Goal: Task Accomplishment & Management: Manage account settings

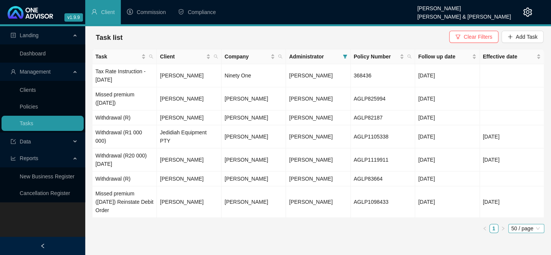
click at [521, 231] on span "50 / page" at bounding box center [526, 228] width 30 height 8
click at [437, 238] on div "Task Client Company Administrator Policy Number Follow up date Effective date T…" at bounding box center [318, 144] width 452 height 190
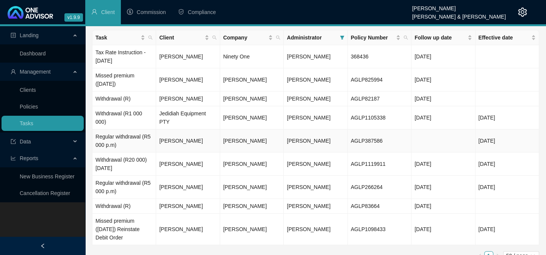
scroll to position [30, 0]
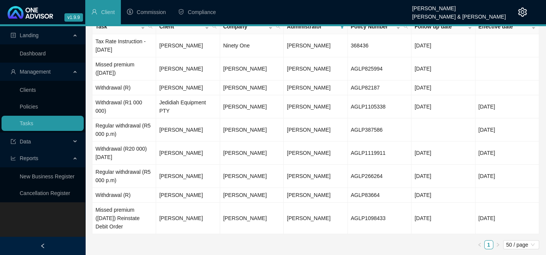
click at [26, 230] on div "Landing Dashboard Management Clients Policies Tasks Data Reports New Business R…" at bounding box center [42, 153] width 85 height 255
click at [17, 221] on div "Landing Dashboard Management Clients Policies Tasks Data Reports New Business R…" at bounding box center [42, 153] width 85 height 255
click at [26, 217] on div "Landing Dashboard Management Clients Policies Tasks Data Reports New Business R…" at bounding box center [42, 153] width 85 height 255
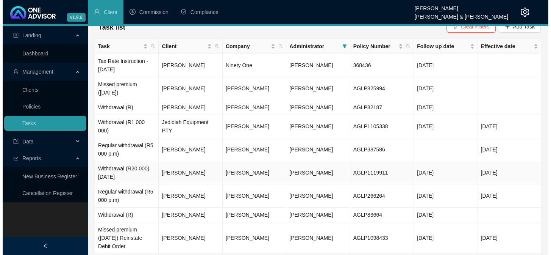
scroll to position [0, 0]
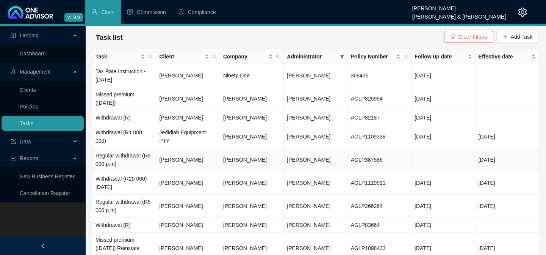
click at [122, 156] on td "Regular withdrawal (R5 000 p.m)" at bounding box center [124, 159] width 64 height 23
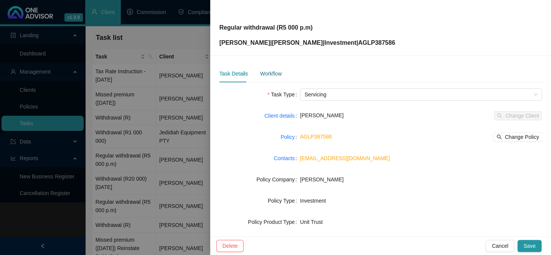
click at [267, 73] on div "Workflow" at bounding box center [271, 73] width 22 height 8
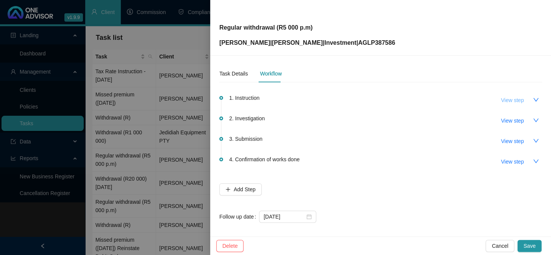
click at [508, 100] on span "View step" at bounding box center [512, 100] width 23 height 8
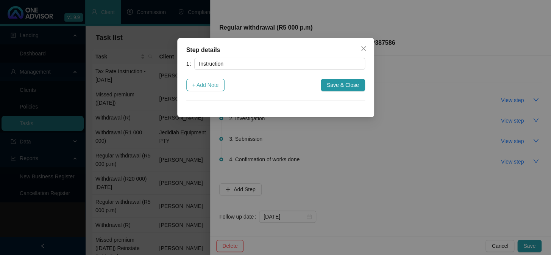
click at [208, 91] on button "+ Add Note" at bounding box center [205, 85] width 39 height 12
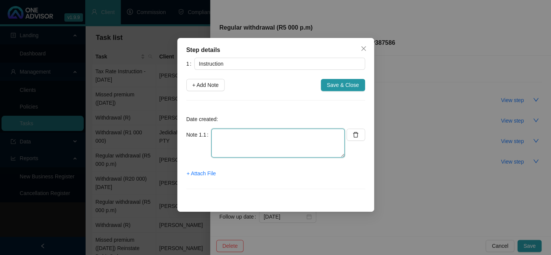
click at [229, 140] on textarea at bounding box center [277, 142] width 133 height 29
type textarea "i"
click at [280, 137] on textarea "Instruction from [PERSON_NAME]" at bounding box center [277, 142] width 133 height 29
paste textarea "I can action a R5,000pm drawing from each of your Unit Trust Portfolio’s to kic…"
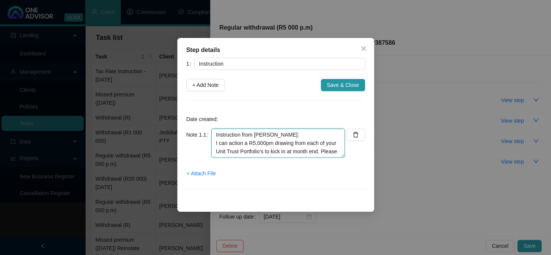
scroll to position [48, 0]
type textarea "Instruction from [PERSON_NAME]: I can action a R5,000pm drawing from each of yo…"
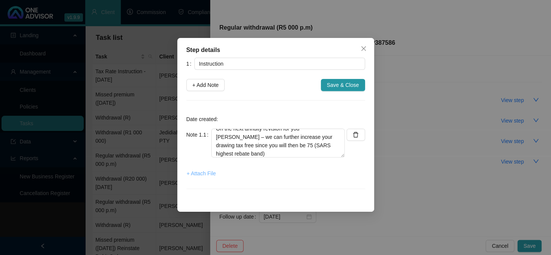
click at [208, 172] on span "+ Attach File" at bounding box center [201, 173] width 29 height 8
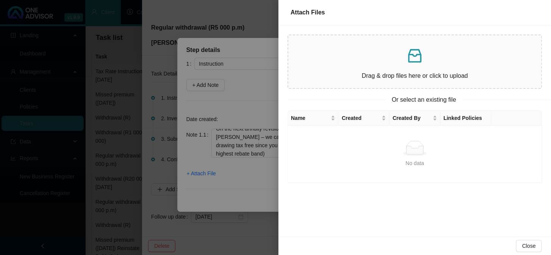
click at [372, 64] on p at bounding box center [414, 56] width 241 height 18
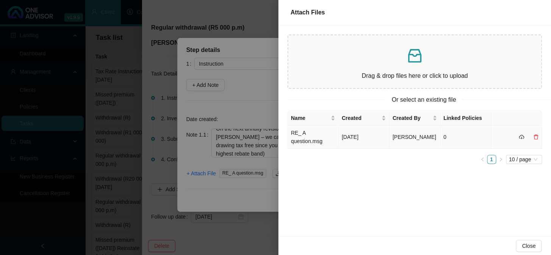
click at [298, 140] on td "RE_ A question.msg" at bounding box center [313, 136] width 51 height 23
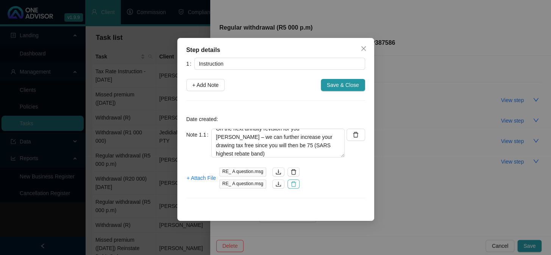
click at [292, 182] on icon "delete" at bounding box center [293, 183] width 5 height 5
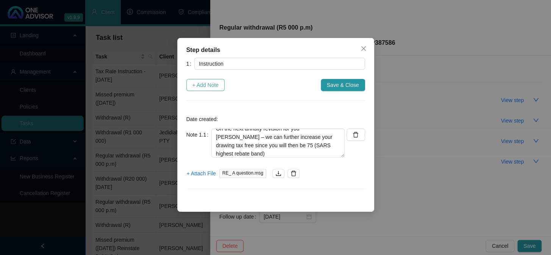
click at [215, 83] on span "+ Add Note" at bounding box center [205, 85] width 27 height 8
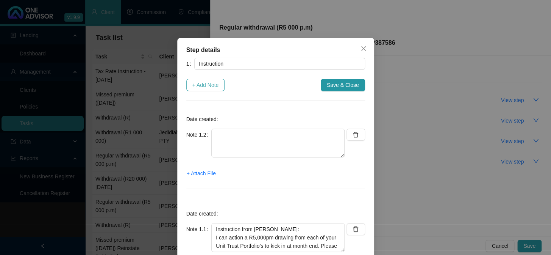
scroll to position [0, 0]
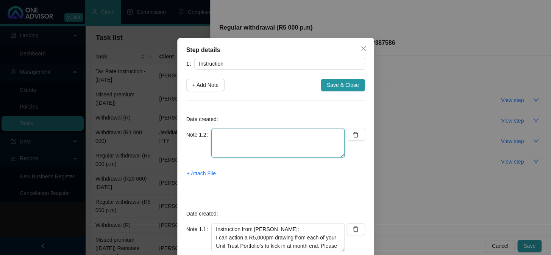
click at [231, 140] on textarea at bounding box center [277, 142] width 133 height 29
click at [235, 148] on textarea "confirmation from client" at bounding box center [277, 142] width 133 height 29
click at [285, 135] on textarea "confirmation from client" at bounding box center [277, 142] width 133 height 29
paste textarea "“Yes, please proceed with the R5,000pm income setup on our Unit Trusts”"
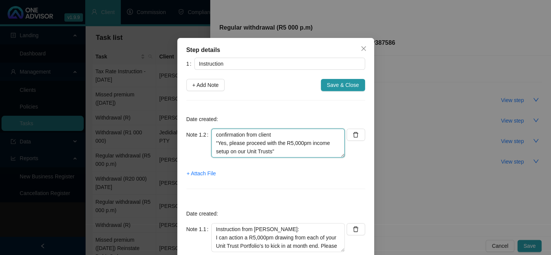
type textarea "confirmation from client “Yes, please proceed with the R5,000pm income setup on…"
click at [204, 174] on span "+ Attach File" at bounding box center [201, 173] width 29 height 8
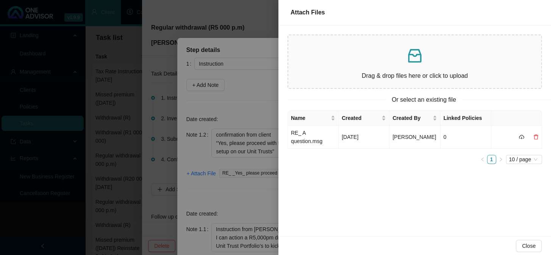
click at [242, 196] on div at bounding box center [275, 127] width 551 height 255
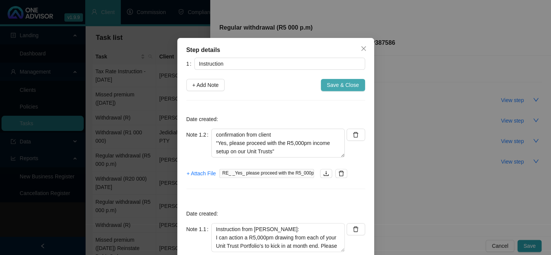
click at [346, 84] on span "Save & Close" at bounding box center [343, 85] width 32 height 8
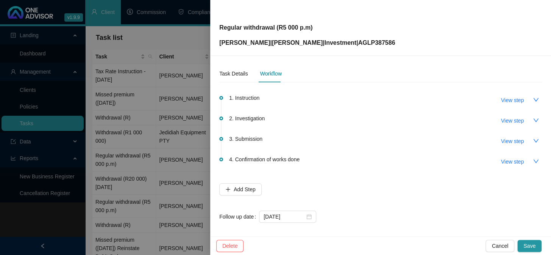
click at [15, 227] on div at bounding box center [275, 127] width 551 height 255
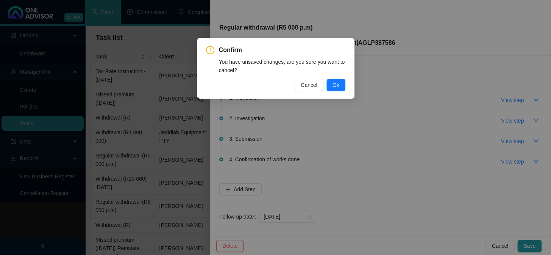
click at [357, 124] on div "Confirm You have unsaved changes, are you sure you want to cancel? Cancel Ok" at bounding box center [275, 127] width 551 height 255
click at [309, 86] on span "Cancel" at bounding box center [309, 85] width 17 height 8
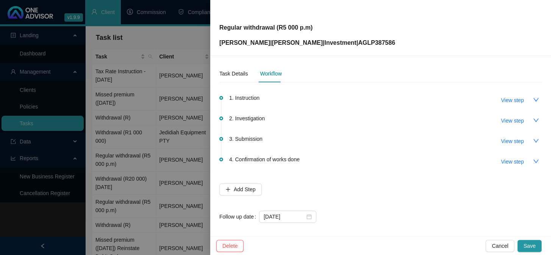
scroll to position [4, 0]
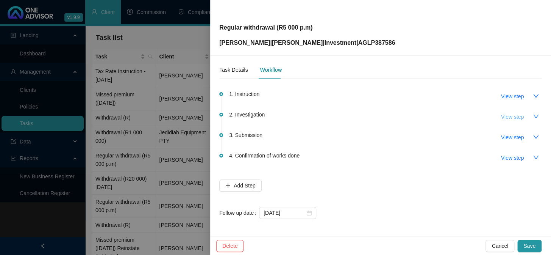
click at [509, 116] on span "View step" at bounding box center [512, 116] width 23 height 8
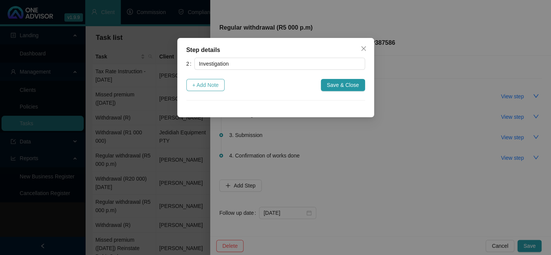
click at [223, 84] on button "+ Add Note" at bounding box center [205, 85] width 39 height 12
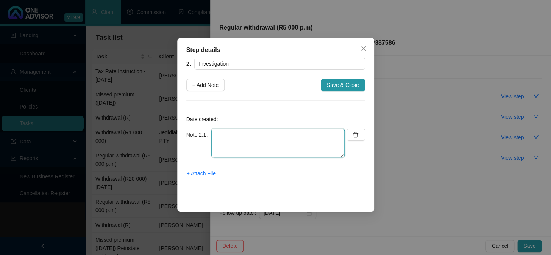
click at [231, 142] on textarea at bounding box center [277, 142] width 133 height 29
type textarea "[DATE] Emailed client to confirm bank details"
click at [206, 173] on span "+ Attach File" at bounding box center [201, 173] width 29 height 8
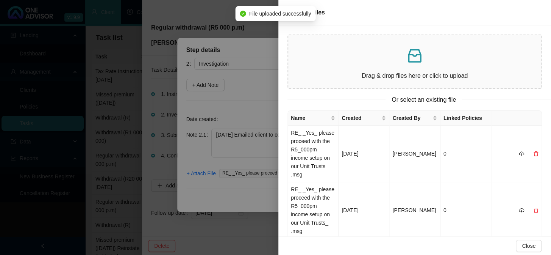
click at [226, 202] on div at bounding box center [275, 127] width 551 height 255
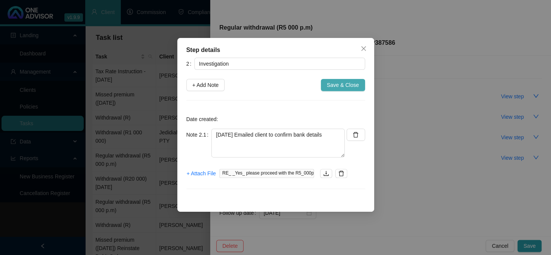
click at [339, 81] on span "Save & Close" at bounding box center [343, 85] width 32 height 8
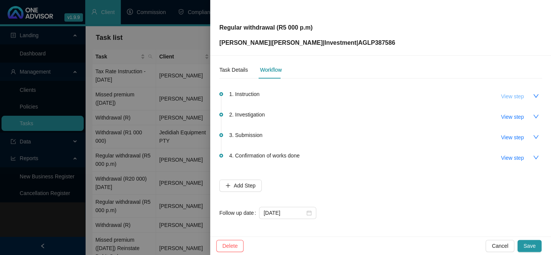
click at [501, 93] on span "View step" at bounding box center [512, 96] width 23 height 8
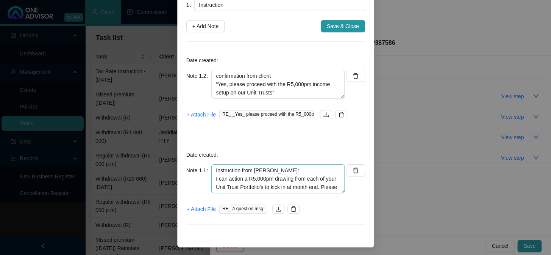
scroll to position [60, 0]
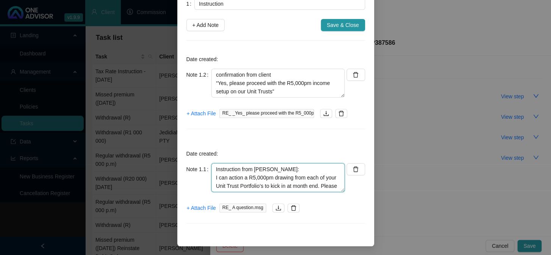
click at [211, 167] on textarea "Instruction from [PERSON_NAME]: I can action a R5,000pm drawing from each of yo…" at bounding box center [277, 177] width 133 height 29
type textarea "[DATE] Instruction from Marc: I can action a R5,000pm drawing from each of your…"
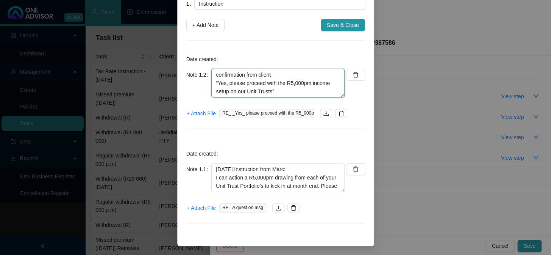
click at [212, 77] on textarea "confirmation from client “Yes, please proceed with the R5,000pm income setup on…" at bounding box center [277, 83] width 133 height 29
type textarea "[DATE] confirmation from client “Yes, please proceed with the R5,000pm income s…"
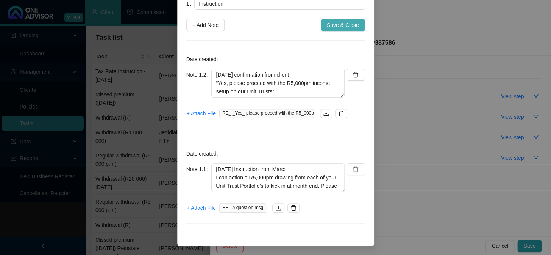
click at [348, 22] on span "Save & Close" at bounding box center [343, 25] width 32 height 8
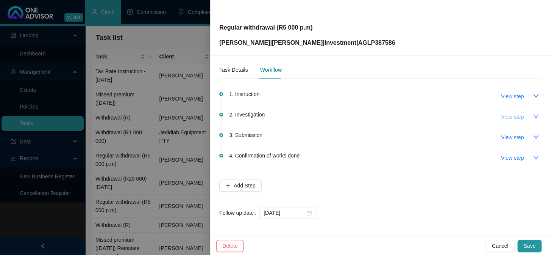
click at [501, 119] on span "View step" at bounding box center [512, 116] width 23 height 8
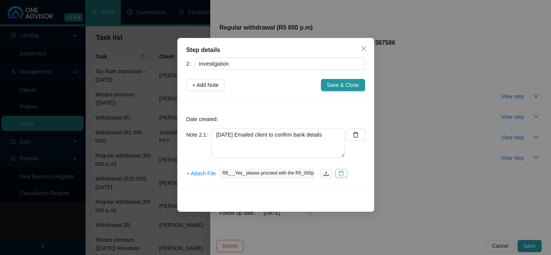
click at [338, 172] on icon "delete" at bounding box center [341, 173] width 6 height 6
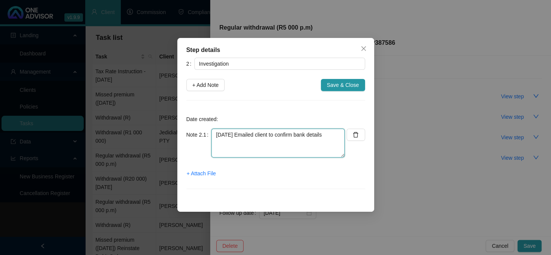
drag, startPoint x: 216, startPoint y: 135, endPoint x: 336, endPoint y: 135, distance: 119.7
click at [336, 135] on textarea "[DATE] Emailed client to confirm bank details" at bounding box center [277, 142] width 133 height 29
click at [260, 139] on textarea at bounding box center [277, 142] width 133 height 29
type textarea "[DATE] [PERSON_NAME] confirmed full amount from Coronation Fund"
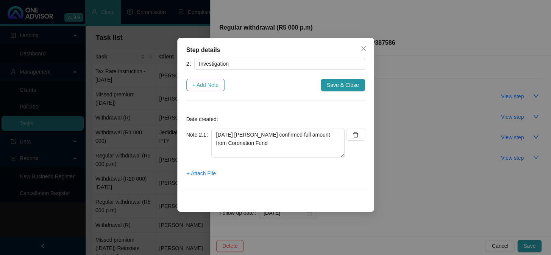
click at [204, 84] on span "+ Add Note" at bounding box center [205, 85] width 27 height 8
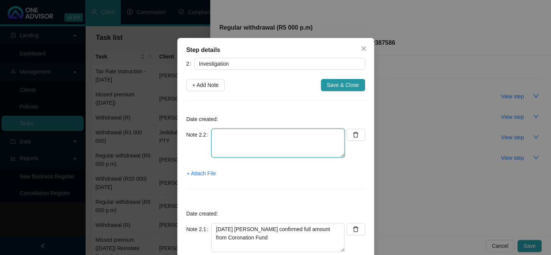
click at [233, 140] on textarea at bounding box center [277, 142] width 133 height 29
paste textarea "[DATE] Emailed client to confirm bank details"
type textarea "[DATE] Emailed client to confirm bank details"
click at [209, 173] on span "+ Attach File" at bounding box center [201, 173] width 29 height 8
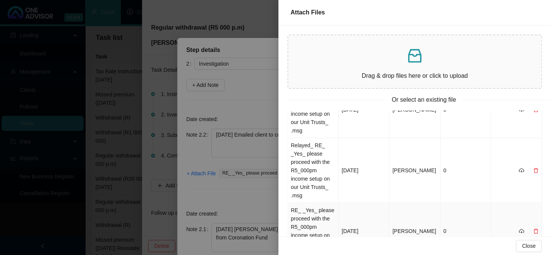
scroll to position [96, 0]
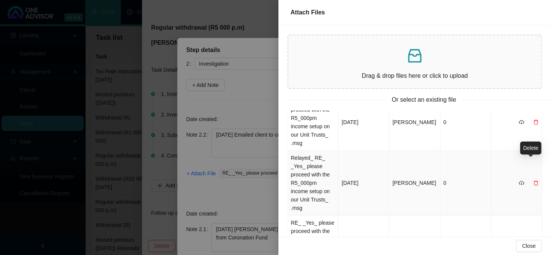
click at [533, 180] on icon "delete" at bounding box center [535, 182] width 5 height 5
click at [537, 151] on span "Yes" at bounding box center [539, 150] width 9 height 8
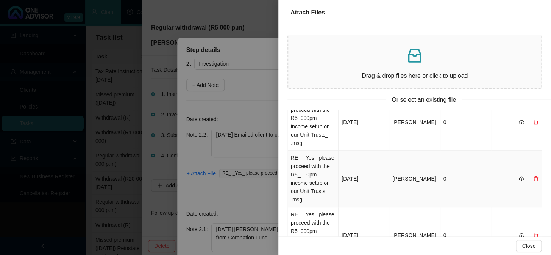
scroll to position [62, 0]
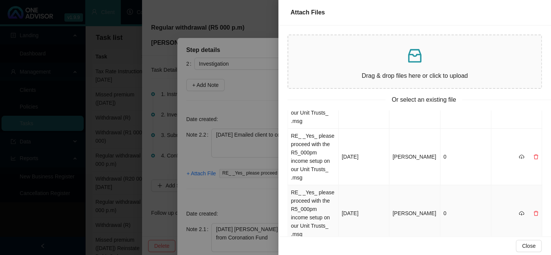
click at [533, 210] on icon "delete" at bounding box center [535, 212] width 5 height 5
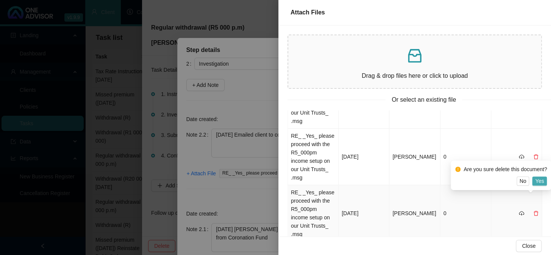
click at [535, 178] on button "Yes" at bounding box center [539, 180] width 15 height 9
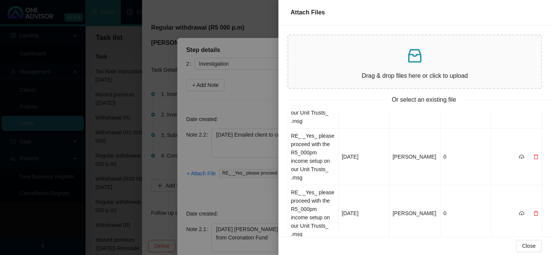
click at [223, 195] on div at bounding box center [275, 127] width 551 height 255
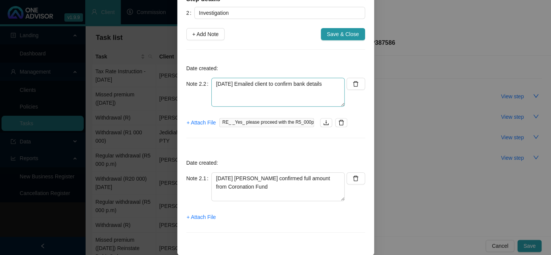
scroll to position [60, 0]
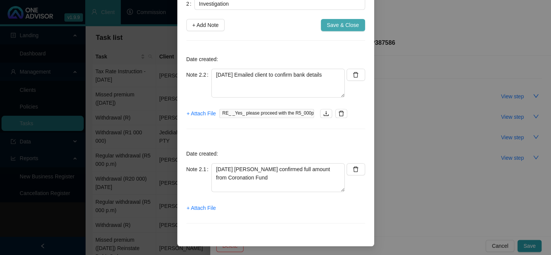
click at [336, 25] on span "Save & Close" at bounding box center [343, 25] width 32 height 8
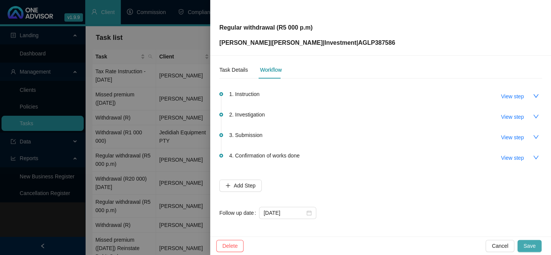
click at [526, 243] on span "Save" at bounding box center [529, 245] width 12 height 8
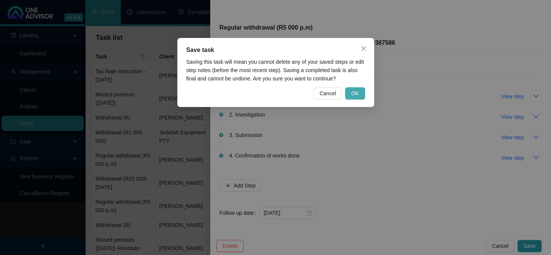
click at [353, 92] on span "OK" at bounding box center [355, 93] width 8 height 8
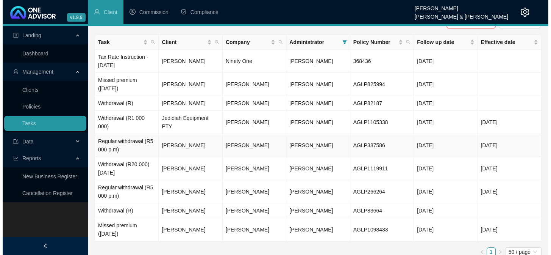
scroll to position [22, 0]
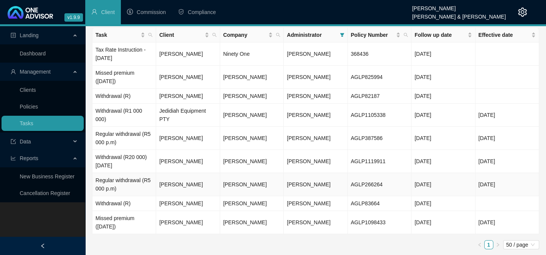
click at [175, 186] on td "[PERSON_NAME]" at bounding box center [188, 184] width 64 height 23
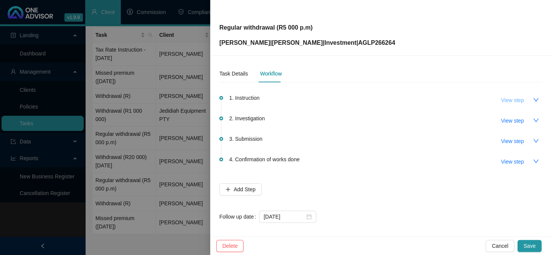
click at [501, 99] on span "View step" at bounding box center [512, 100] width 23 height 8
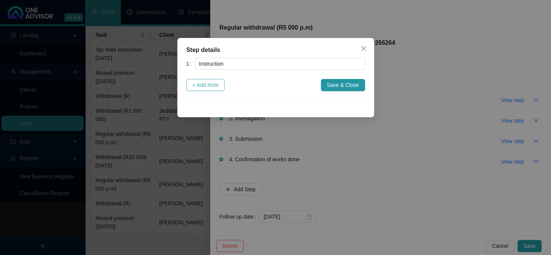
click at [205, 82] on span "+ Add Note" at bounding box center [205, 85] width 27 height 8
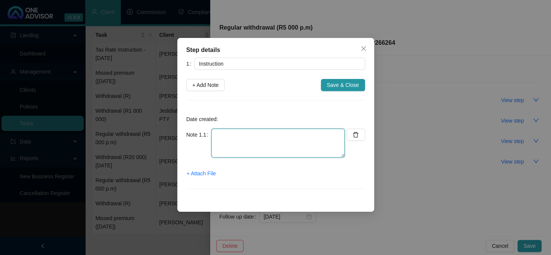
click at [232, 133] on textarea at bounding box center [277, 142] width 133 height 29
click at [303, 138] on textarea "[DATE] Instruction from [PERSON_NAME]" at bounding box center [277, 142] width 133 height 29
paste textarea ". I can action a R5,000pm drawing from each of your Unit Trust Portfolio’s to k…"
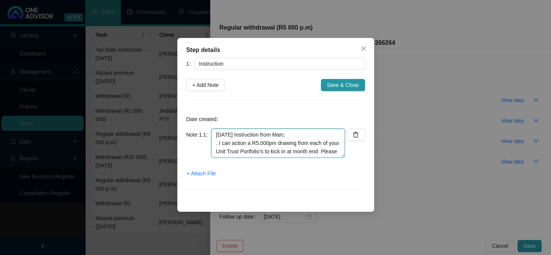
scroll to position [48, 0]
type textarea "[DATE] Instruction from Marc: . I can action a R5,000pm drawing from each of yo…"
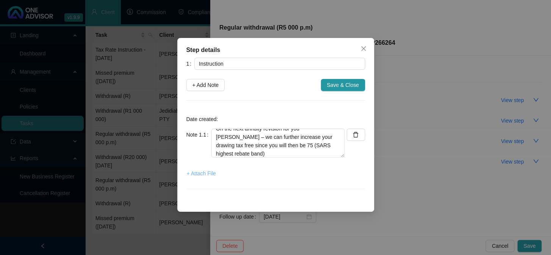
click at [204, 172] on span "+ Attach File" at bounding box center [201, 173] width 29 height 8
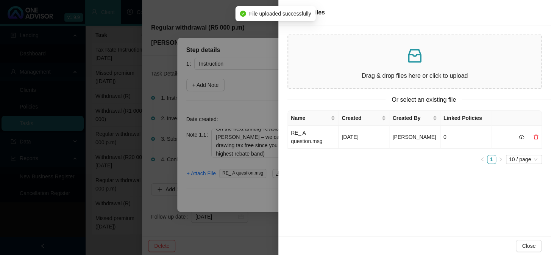
click at [234, 94] on div at bounding box center [275, 127] width 551 height 255
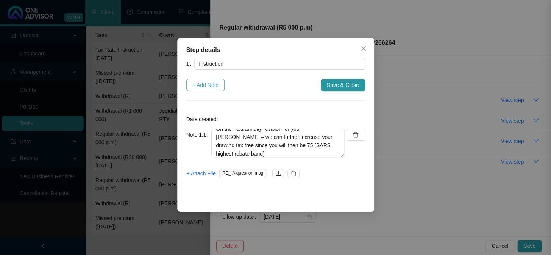
click at [212, 83] on span "+ Add Note" at bounding box center [205, 85] width 27 height 8
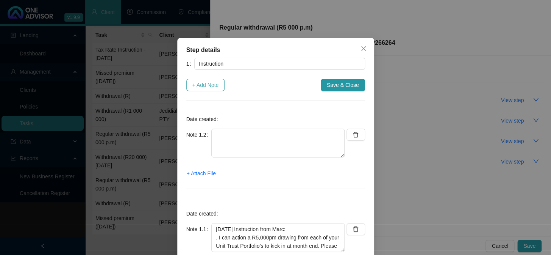
scroll to position [0, 0]
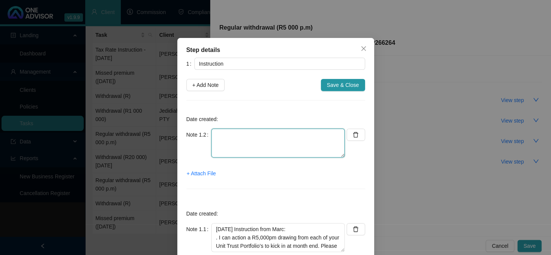
click at [236, 144] on textarea at bounding box center [277, 142] width 133 height 29
click at [235, 146] on textarea "[PHONE_NUMBER] Confirmation from client:" at bounding box center [277, 142] width 133 height 29
click at [303, 133] on textarea "[PHONE_NUMBER] Confirmation from client:" at bounding box center [277, 142] width 133 height 29
paste textarea "“Yes, please proceed with the R5,000pm income setup on our Unit Trusts”"
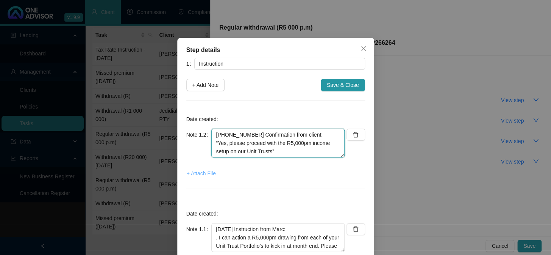
type textarea "[PHONE_NUMBER] Confirmation from client: “Yes, please proceed with the R5,000pm…"
click at [206, 171] on span "+ Attach File" at bounding box center [201, 173] width 29 height 8
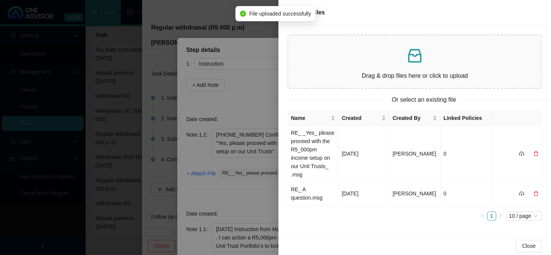
click at [252, 106] on div at bounding box center [275, 127] width 551 height 255
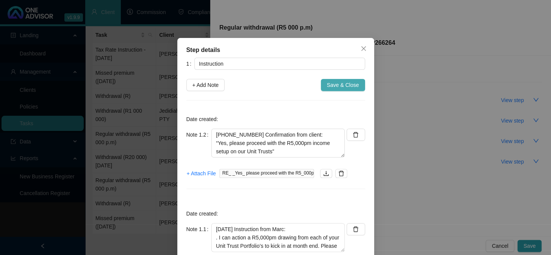
click at [345, 82] on span "Save & Close" at bounding box center [343, 85] width 32 height 8
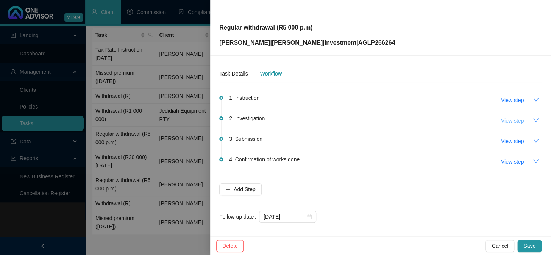
click at [506, 121] on span "View step" at bounding box center [512, 120] width 23 height 8
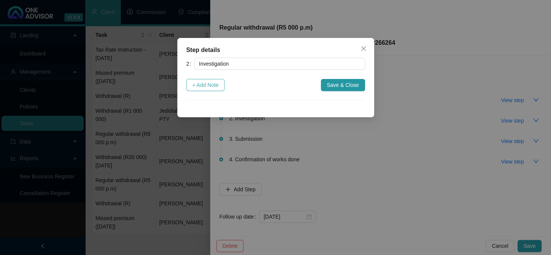
click at [208, 83] on span "+ Add Note" at bounding box center [205, 85] width 27 height 8
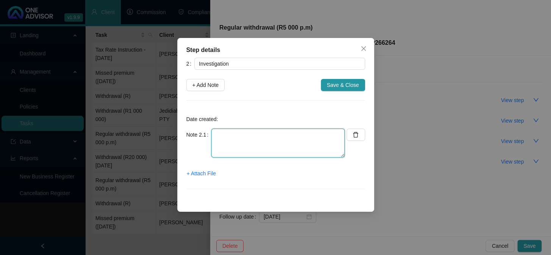
click at [235, 136] on textarea at bounding box center [277, 142] width 133 height 29
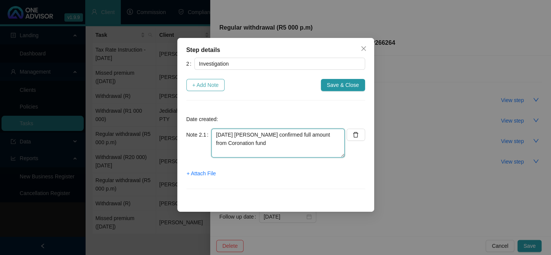
type textarea "[DATE] [PERSON_NAME] confirmed full amount from Coronation fund"
click at [198, 82] on span "+ Add Note" at bounding box center [205, 85] width 27 height 8
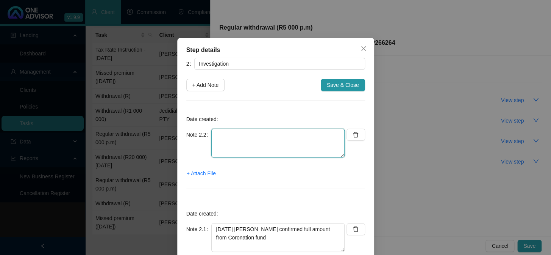
click at [260, 139] on textarea at bounding box center [277, 142] width 133 height 29
type textarea "[DATE] Emailed client to confirm bank account details"
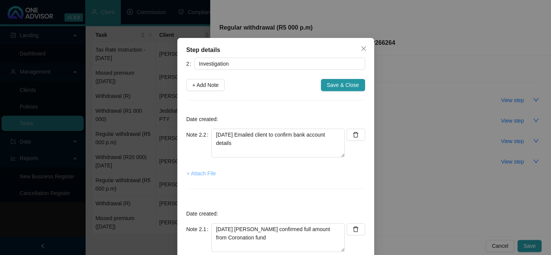
click at [197, 173] on span "+ Attach File" at bounding box center [201, 173] width 29 height 8
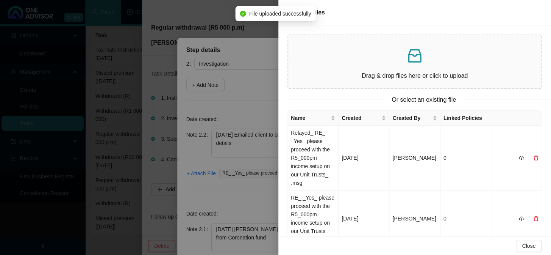
scroll to position [69, 0]
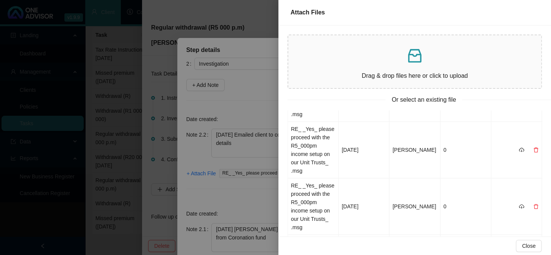
click at [259, 90] on div at bounding box center [275, 127] width 551 height 255
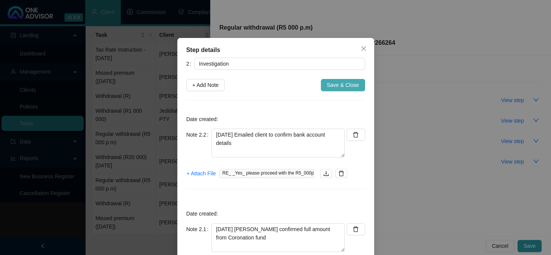
click at [336, 86] on span "Save & Close" at bounding box center [343, 85] width 32 height 8
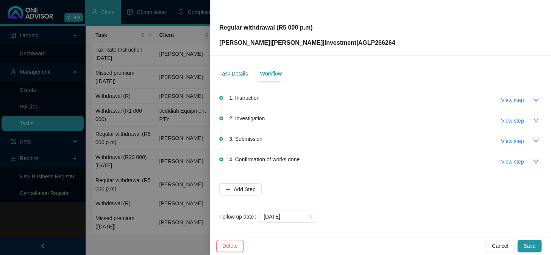
click at [237, 70] on div "Task Details" at bounding box center [233, 73] width 28 height 8
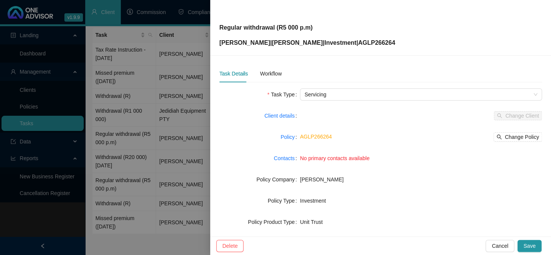
click at [237, 70] on div "Task Details" at bounding box center [233, 73] width 28 height 8
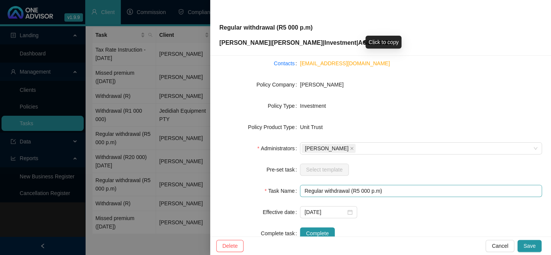
scroll to position [116, 0]
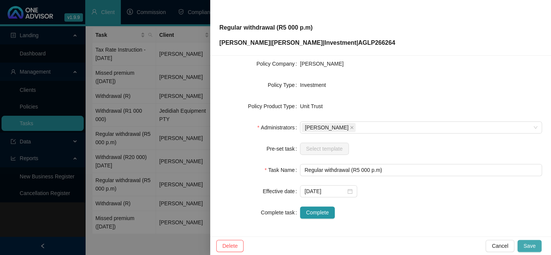
click at [530, 246] on span "Save" at bounding box center [529, 245] width 12 height 8
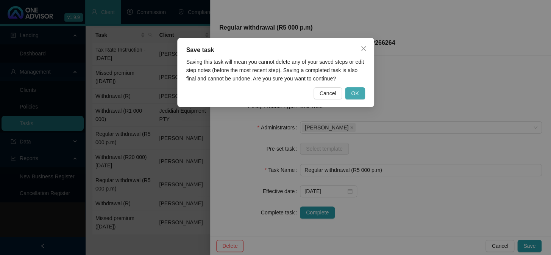
click at [352, 90] on span "OK" at bounding box center [355, 93] width 8 height 8
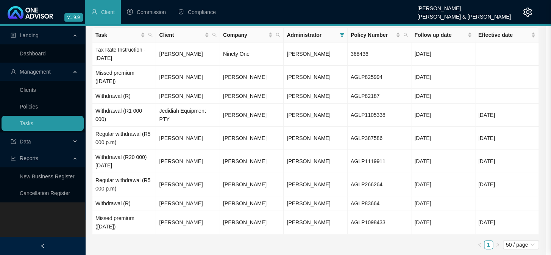
scroll to position [106, 0]
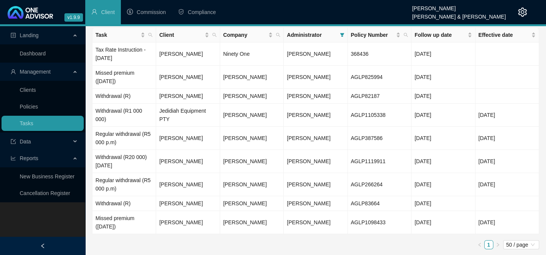
click at [10, 223] on div "Landing Dashboard Management Clients Policies Tasks Data Reports New Business R…" at bounding box center [42, 153] width 85 height 255
click at [111, 137] on td "Regular withdrawal (R5 000 p.m)" at bounding box center [124, 138] width 64 height 23
click at [114, 133] on td "Regular withdrawal (R5 000 p.m)" at bounding box center [124, 138] width 64 height 23
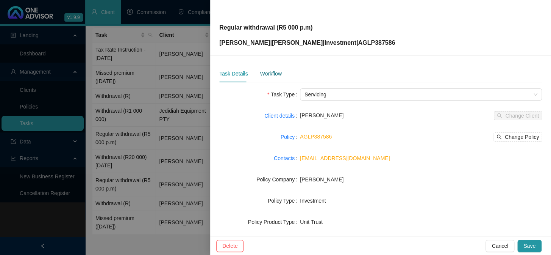
click at [267, 74] on div "Workflow" at bounding box center [271, 73] width 22 height 8
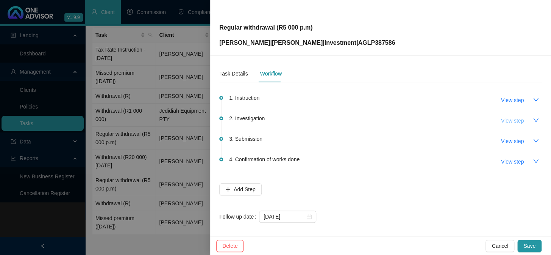
click at [508, 119] on span "View step" at bounding box center [512, 120] width 23 height 8
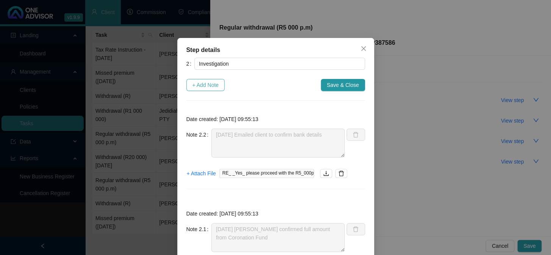
click at [197, 87] on span "+ Add Note" at bounding box center [205, 85] width 27 height 8
type textarea "[DATE] Emailed client to confirm bank details"
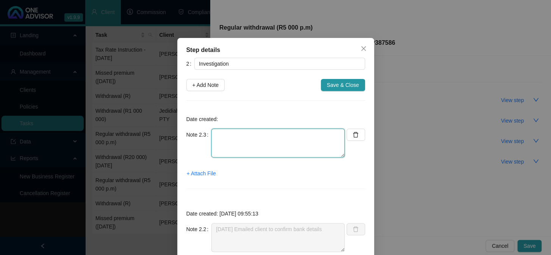
click at [249, 144] on textarea at bounding box center [277, 142] width 133 height 29
type textarea "[DATE] Client confirmed bank details correct"
click at [192, 172] on span "+ Attach File" at bounding box center [201, 173] width 29 height 8
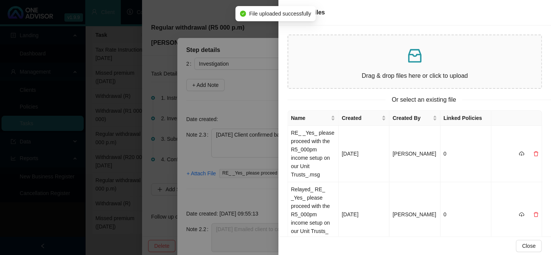
click at [240, 192] on div at bounding box center [275, 127] width 551 height 255
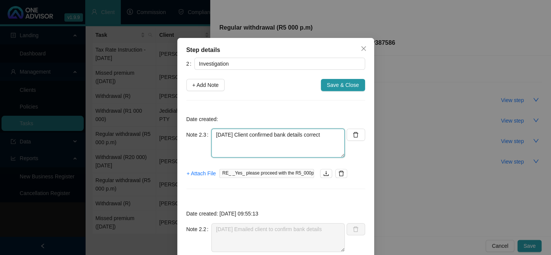
drag, startPoint x: 212, startPoint y: 134, endPoint x: 334, endPoint y: 136, distance: 122.4
click at [334, 136] on textarea "[DATE] Client confirmed bank details correct" at bounding box center [277, 142] width 133 height 29
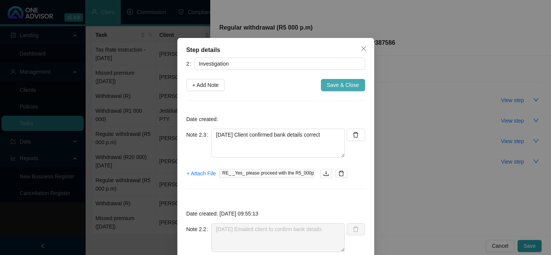
click at [342, 81] on span "Save & Close" at bounding box center [343, 85] width 32 height 8
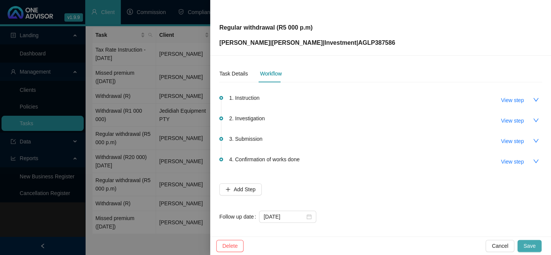
click at [526, 242] on span "Save" at bounding box center [529, 245] width 12 height 8
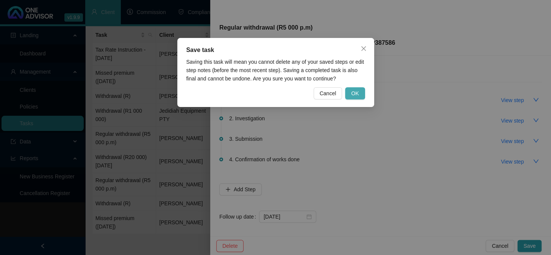
click at [355, 91] on span "OK" at bounding box center [355, 93] width 8 height 8
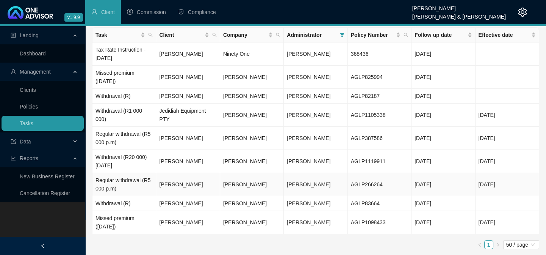
click at [186, 188] on td "[PERSON_NAME]" at bounding box center [188, 184] width 64 height 23
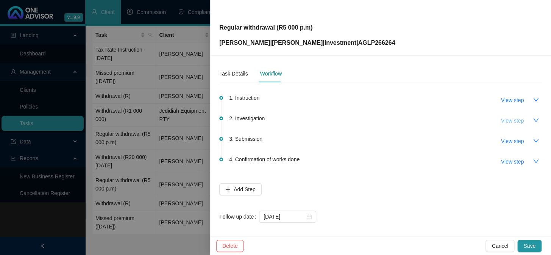
click at [501, 120] on span "View step" at bounding box center [512, 120] width 23 height 8
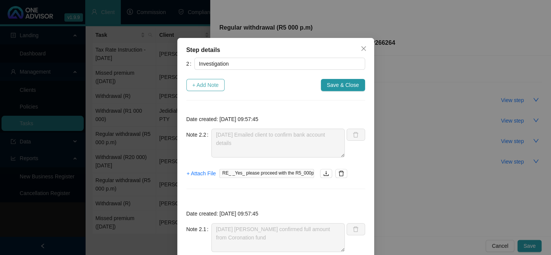
click at [200, 84] on span "+ Add Note" at bounding box center [205, 85] width 27 height 8
type textarea "[DATE] Emailed client to confirm bank account details"
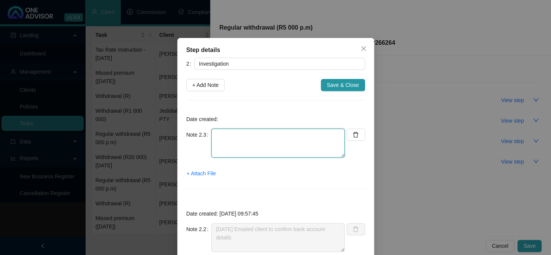
click at [236, 134] on textarea at bounding box center [277, 142] width 133 height 29
paste textarea "[DATE] Client confirmed bank details correct"
type textarea "[DATE] Client confirmed bank details correct"
click at [205, 170] on span "+ Attach File" at bounding box center [201, 173] width 29 height 8
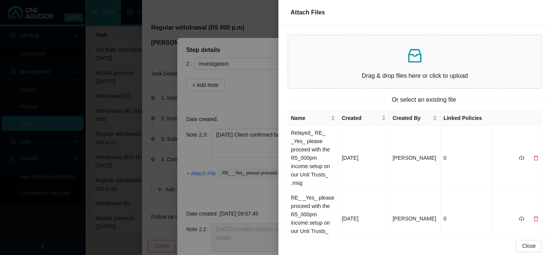
click at [234, 196] on div at bounding box center [275, 127] width 551 height 255
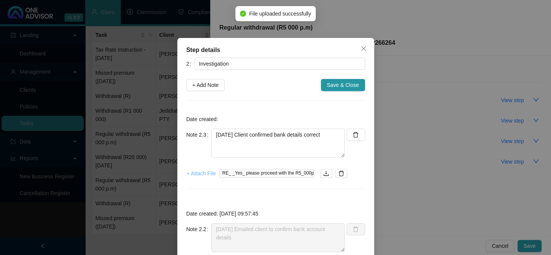
click at [203, 175] on span "+ Attach File" at bounding box center [201, 173] width 29 height 8
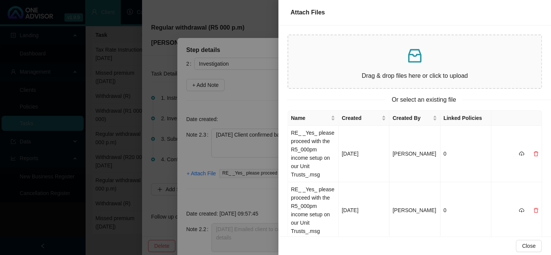
click at [245, 102] on div at bounding box center [275, 127] width 551 height 255
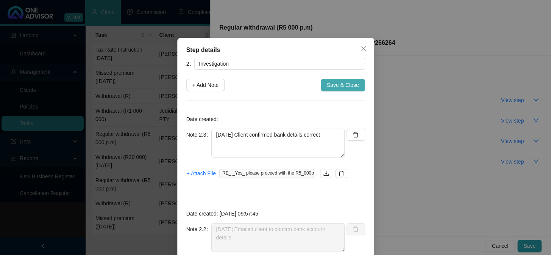
click at [343, 84] on span "Save & Close" at bounding box center [343, 85] width 32 height 8
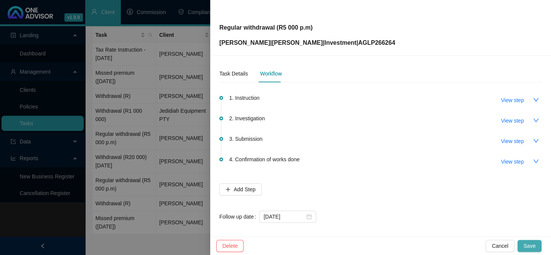
click at [530, 244] on span "Save" at bounding box center [529, 245] width 12 height 8
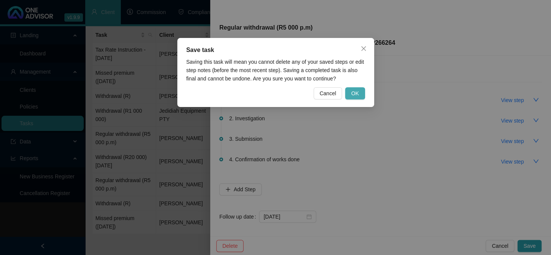
click at [359, 91] on button "OK" at bounding box center [355, 93] width 20 height 12
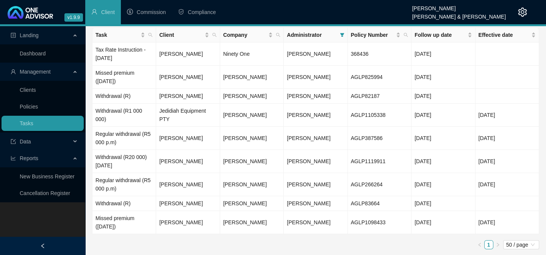
click at [131, 247] on ul "1 50 / page 10 / page 20 / page 50 / page 100 / page" at bounding box center [315, 244] width 447 height 9
click at [167, 136] on td "[PERSON_NAME]" at bounding box center [188, 138] width 64 height 23
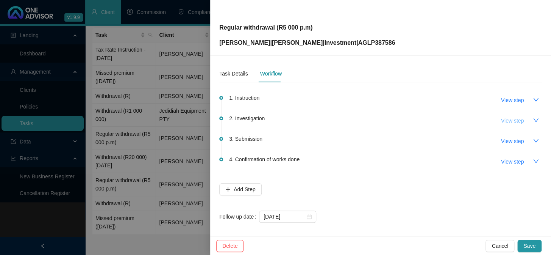
click at [505, 120] on span "View step" at bounding box center [512, 120] width 23 height 8
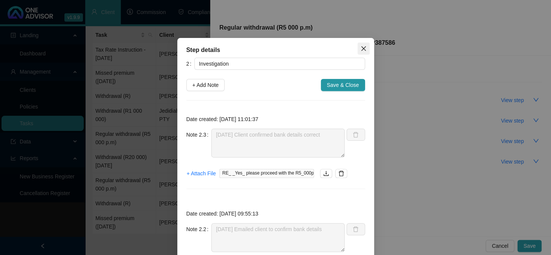
click at [362, 48] on icon "close" at bounding box center [364, 48] width 6 height 6
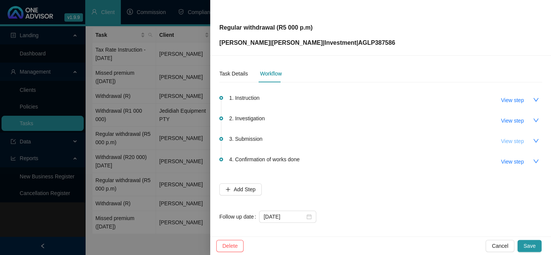
click at [501, 140] on span "View step" at bounding box center [512, 141] width 23 height 8
type input "Submission"
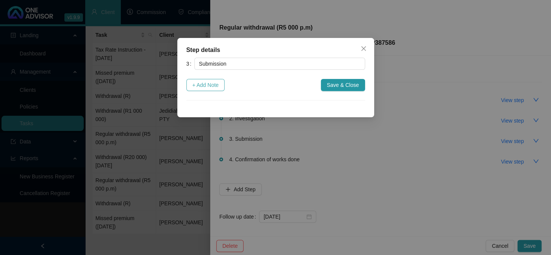
click at [206, 84] on span "+ Add Note" at bounding box center [205, 85] width 27 height 8
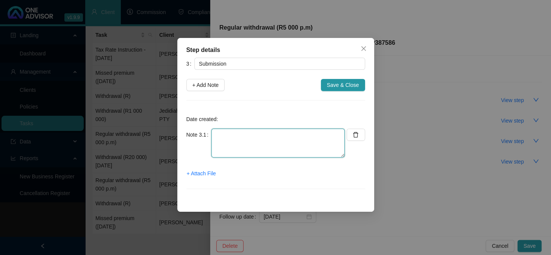
click at [252, 140] on textarea at bounding box center [277, 142] width 133 height 29
type textarea "[DATE] Submitted online"
click at [203, 171] on span "+ Attach File" at bounding box center [201, 173] width 29 height 8
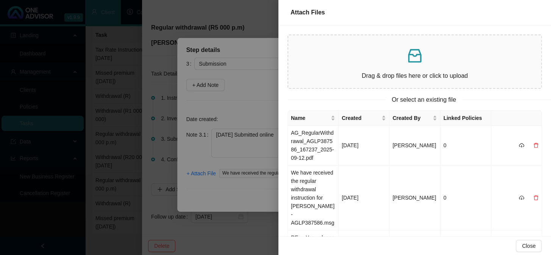
click at [251, 196] on div at bounding box center [275, 127] width 551 height 255
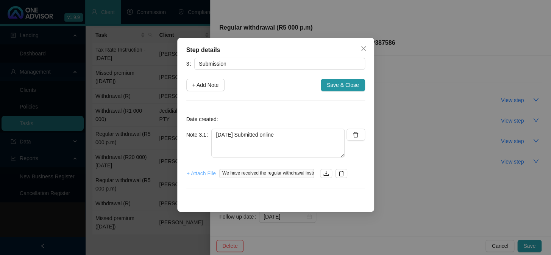
click at [209, 172] on span "+ Attach File" at bounding box center [201, 173] width 29 height 8
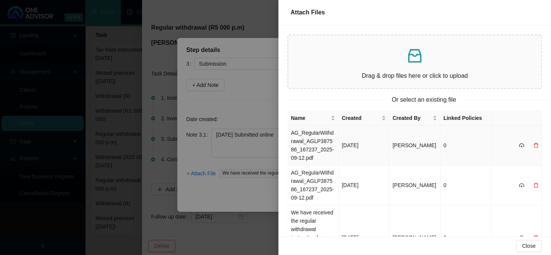
click at [319, 142] on td "AG_RegularWithdrawal_AGLP387586_167237_2025-09-12.pdf" at bounding box center [313, 145] width 51 height 40
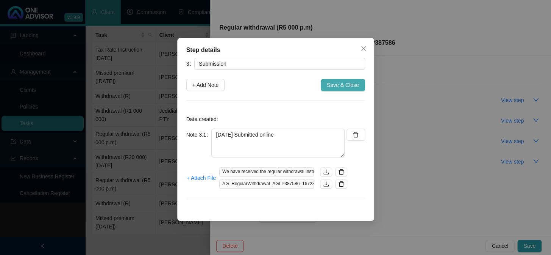
click at [342, 84] on span "Save & Close" at bounding box center [343, 85] width 32 height 8
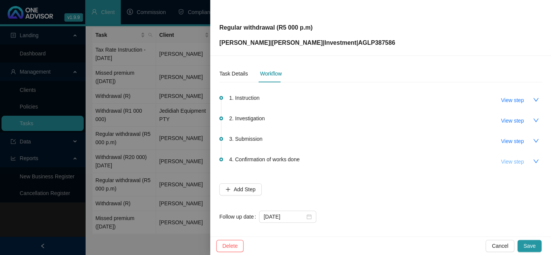
click at [501, 160] on span "View step" at bounding box center [512, 161] width 23 height 8
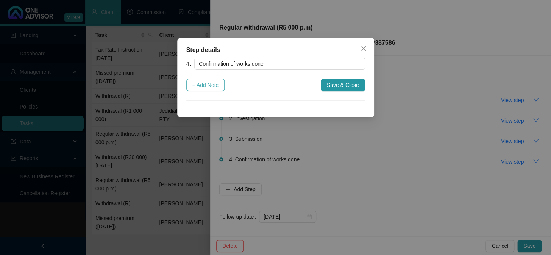
click at [219, 84] on span "+ Add Note" at bounding box center [205, 85] width 27 height 8
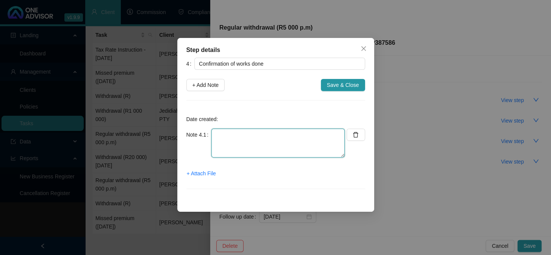
click at [239, 147] on textarea at bounding box center [277, 142] width 133 height 29
type textarea "[DATE] Confirmation emailed to client"
click at [209, 174] on span "+ Attach File" at bounding box center [201, 173] width 29 height 8
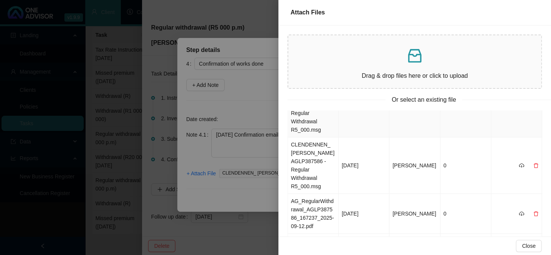
scroll to position [0, 0]
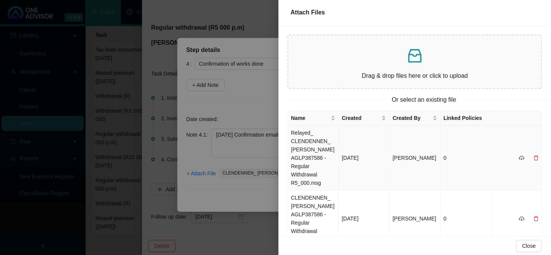
click at [307, 144] on td "Relayed_ CLENDENNEN_ [PERSON_NAME] AGLP387586 - Regular Withdrawal R5_000.msg" at bounding box center [313, 157] width 51 height 65
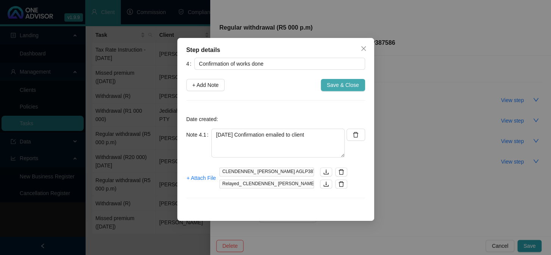
click at [340, 86] on span "Save & Close" at bounding box center [343, 85] width 32 height 8
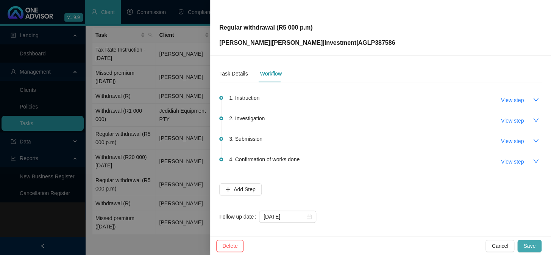
click at [530, 245] on span "Save" at bounding box center [529, 245] width 12 height 8
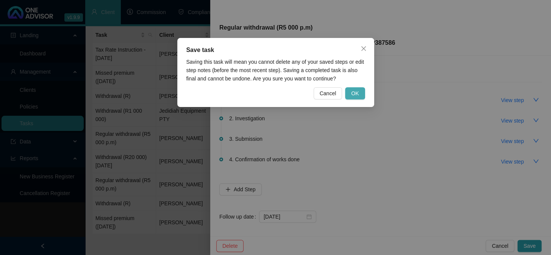
click at [354, 93] on span "OK" at bounding box center [355, 93] width 8 height 8
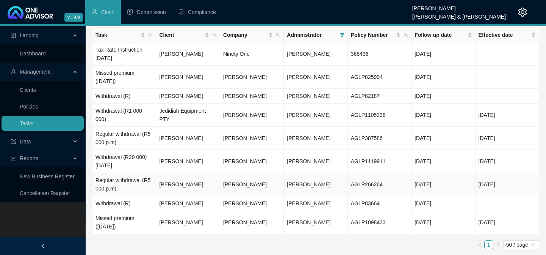
click at [183, 190] on td "[PERSON_NAME]" at bounding box center [188, 184] width 64 height 23
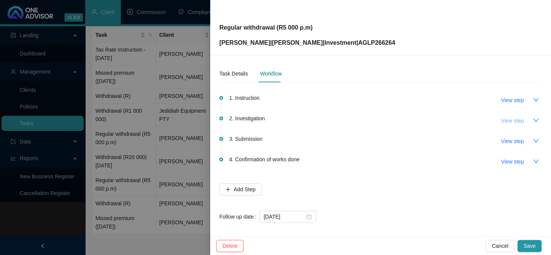
click at [514, 121] on span "View step" at bounding box center [512, 120] width 23 height 8
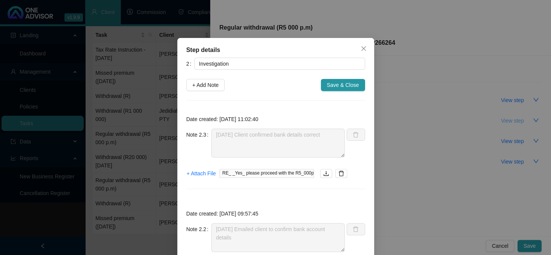
click at [514, 121] on div "Step details 2 Investigation + Add Note Save & Close Date created: [DATE] 11:02…" at bounding box center [275, 127] width 551 height 255
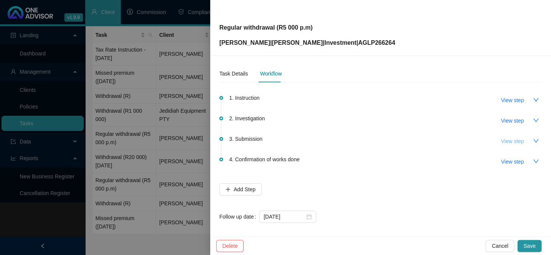
click at [511, 141] on span "View step" at bounding box center [512, 141] width 23 height 8
type input "Submission"
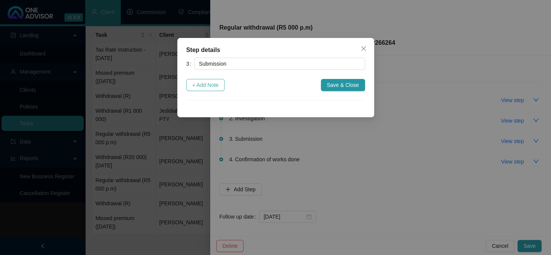
click at [205, 85] on span "+ Add Note" at bounding box center [205, 85] width 27 height 8
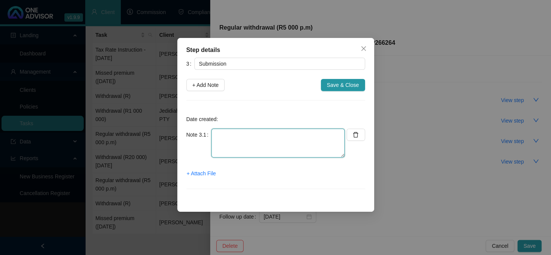
click at [250, 136] on textarea at bounding box center [277, 142] width 133 height 29
type textarea "[DATE] Instruction online"
click at [212, 176] on span "+ Attach File" at bounding box center [201, 173] width 29 height 8
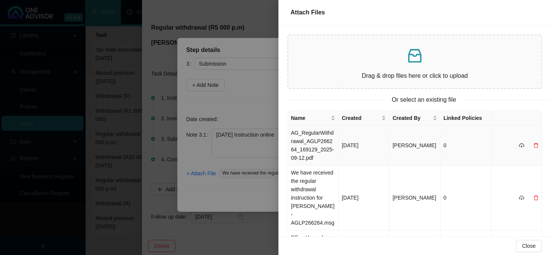
click at [306, 148] on td "AG_RegularWithdrawal_AGLP266264_169129_2025-09-12.pdf" at bounding box center [313, 145] width 51 height 40
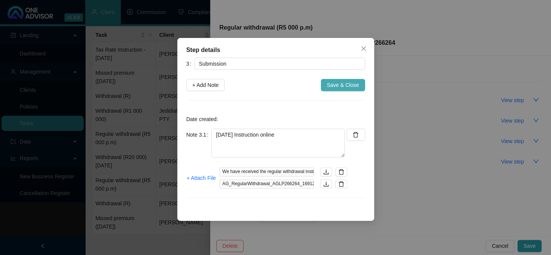
click at [341, 83] on span "Save & Close" at bounding box center [343, 85] width 32 height 8
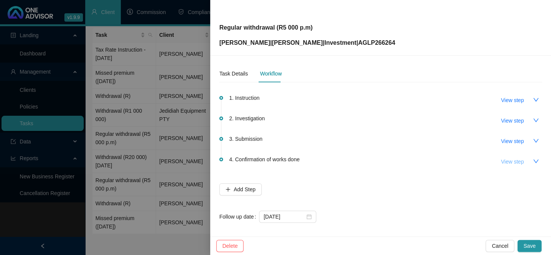
click at [507, 161] on span "View step" at bounding box center [512, 161] width 23 height 8
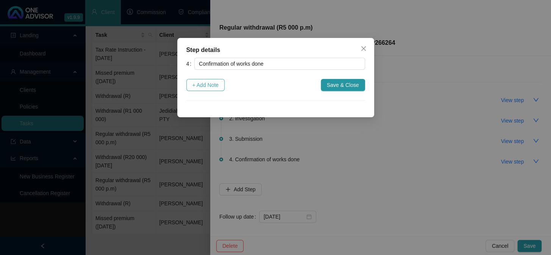
click at [203, 87] on span "+ Add Note" at bounding box center [205, 85] width 27 height 8
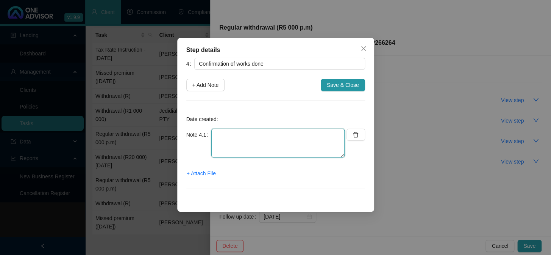
click at [227, 136] on textarea at bounding box center [277, 142] width 133 height 29
type textarea "[DATE] Confirmation emailed to client"
click at [205, 174] on span "+ Attach File" at bounding box center [201, 173] width 29 height 8
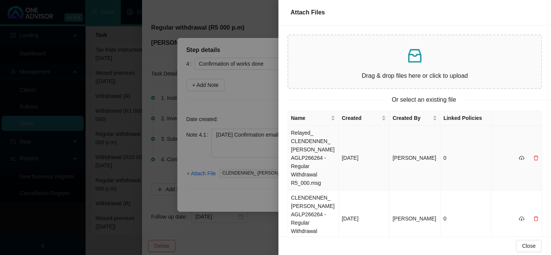
click at [303, 144] on td "Relayed_ CLENDENNEN_ [PERSON_NAME] AGLP266264 - Regular Withdrawal R5_000.msg" at bounding box center [313, 157] width 51 height 65
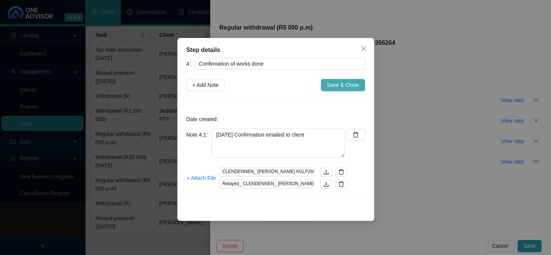
click at [333, 84] on span "Save & Close" at bounding box center [343, 85] width 32 height 8
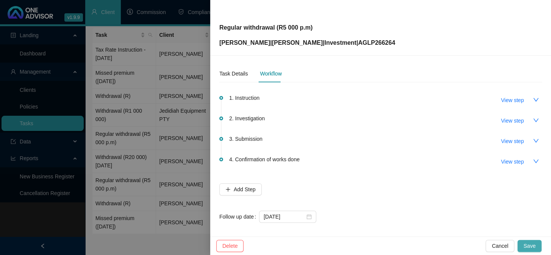
click at [530, 244] on span "Save" at bounding box center [529, 245] width 12 height 8
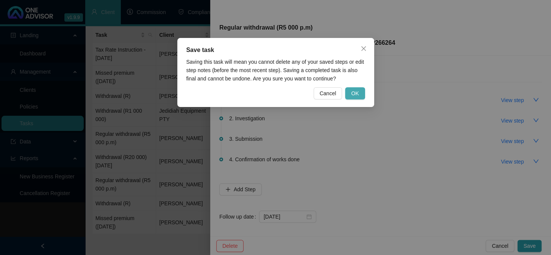
click at [357, 94] on span "OK" at bounding box center [355, 93] width 8 height 8
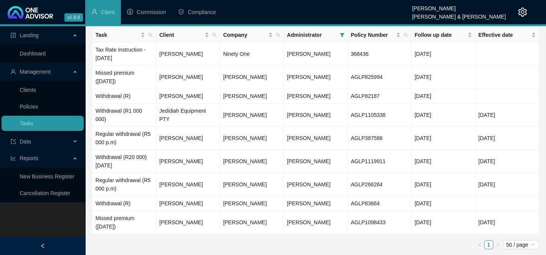
click at [33, 214] on div "Landing Dashboard Management Clients Policies Tasks Data Reports New Business R…" at bounding box center [42, 153] width 85 height 255
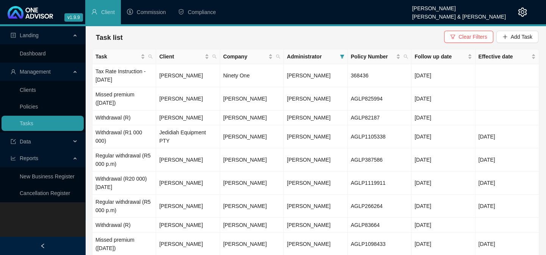
click at [43, 225] on div "Landing Dashboard Management Clients Policies Tasks Data Reports New Business R…" at bounding box center [42, 153] width 85 height 255
click at [115, 227] on td "Withdrawal (R)" at bounding box center [124, 224] width 64 height 15
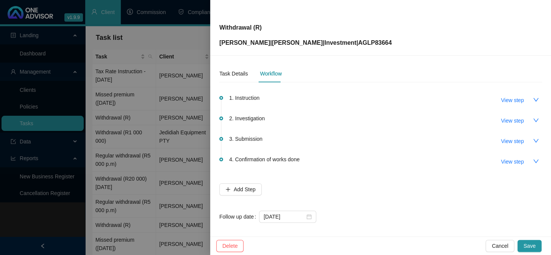
click at [19, 223] on div at bounding box center [275, 127] width 551 height 255
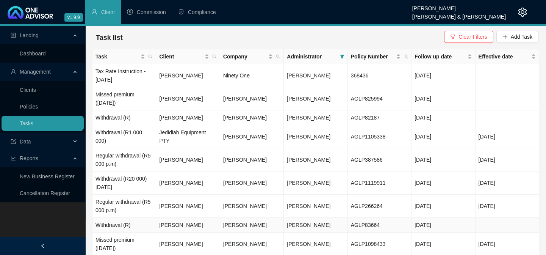
click at [112, 228] on td "Withdrawal (R)" at bounding box center [124, 224] width 64 height 15
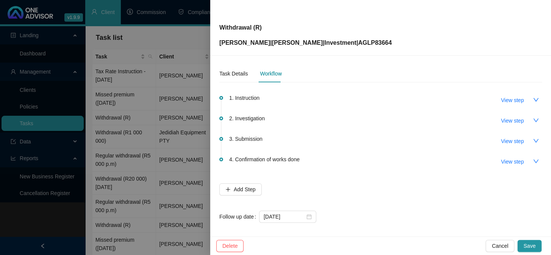
click at [49, 226] on div at bounding box center [275, 127] width 551 height 255
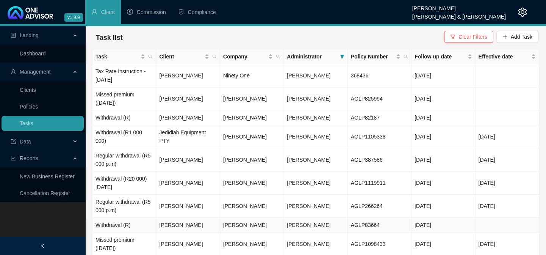
click at [109, 224] on td "Withdrawal (R)" at bounding box center [124, 224] width 64 height 15
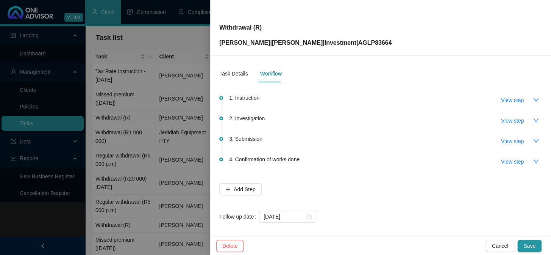
click at [115, 121] on div at bounding box center [275, 127] width 551 height 255
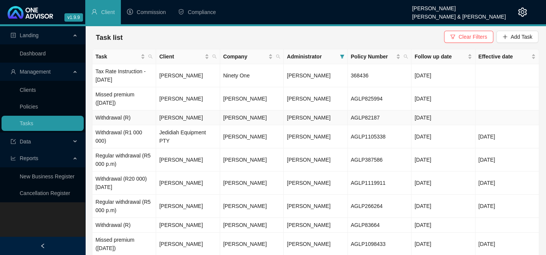
click at [106, 121] on td "Withdrawal (R)" at bounding box center [124, 117] width 64 height 15
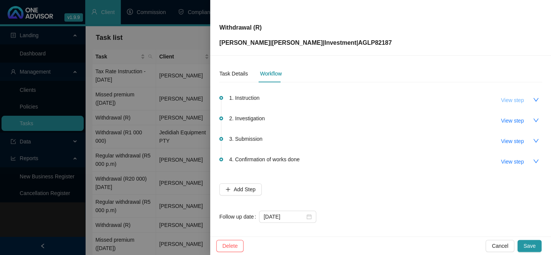
click at [501, 98] on span "View step" at bounding box center [512, 100] width 23 height 8
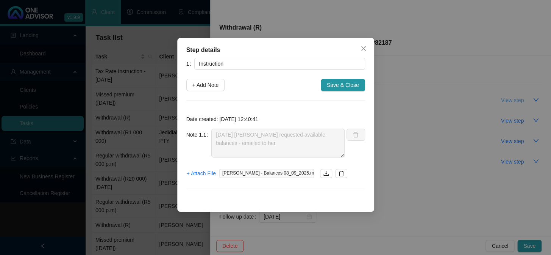
click at [500, 98] on div "Step details 1 Instruction + Add Note Save & Close Date created: [DATE] 12:40:4…" at bounding box center [275, 127] width 551 height 255
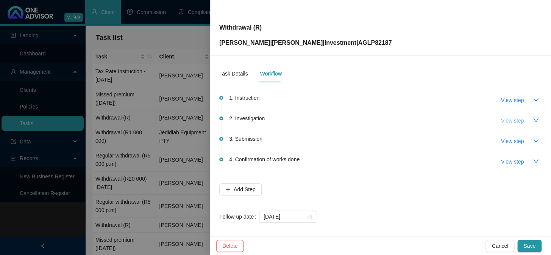
click at [503, 122] on span "View step" at bounding box center [512, 120] width 23 height 8
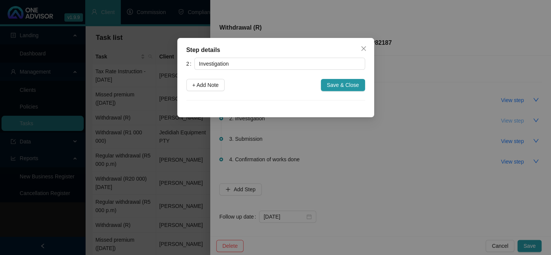
click at [503, 122] on div "Step details 2 Investigation + Add Note Save & Close Cancel OK" at bounding box center [275, 127] width 551 height 255
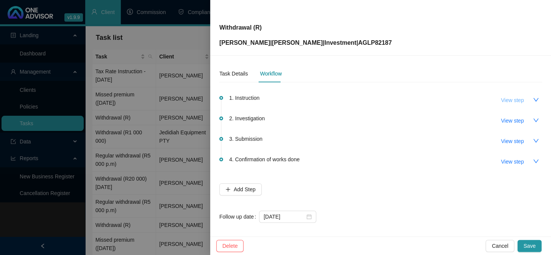
click at [507, 101] on span "View step" at bounding box center [512, 100] width 23 height 8
type input "Instruction"
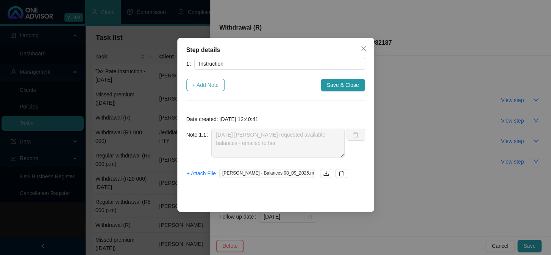
click at [206, 86] on span "+ Add Note" at bounding box center [205, 85] width 27 height 8
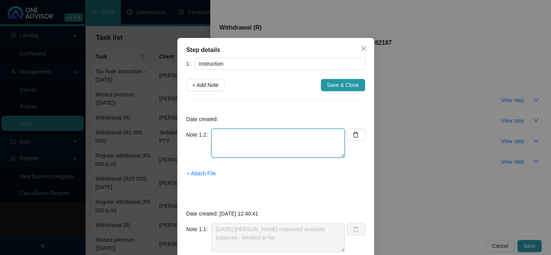
click at [254, 145] on textarea at bounding box center [277, 142] width 133 height 29
type textarea "[DATE] [PERSON_NAME] confirmed to withdraw R20,000 from her investment"
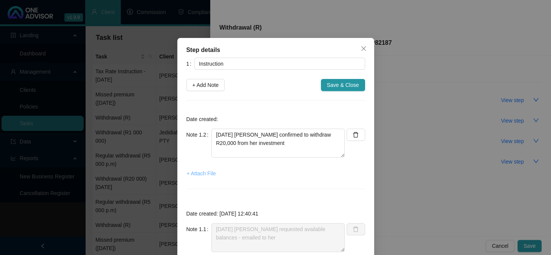
click at [196, 173] on span "+ Attach File" at bounding box center [201, 173] width 29 height 8
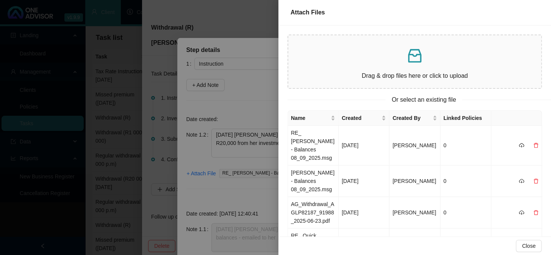
click at [238, 191] on div at bounding box center [275, 127] width 551 height 255
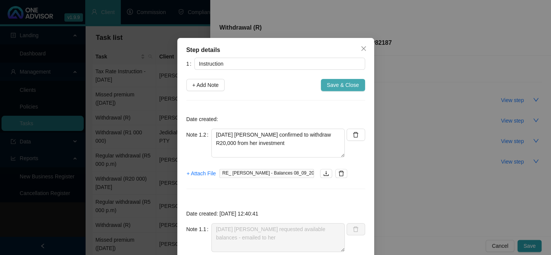
click at [330, 83] on span "Save & Close" at bounding box center [343, 85] width 32 height 8
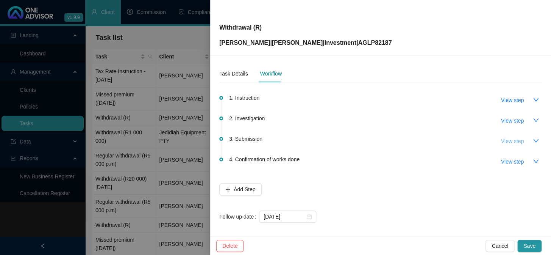
click at [501, 142] on span "View step" at bounding box center [512, 141] width 23 height 8
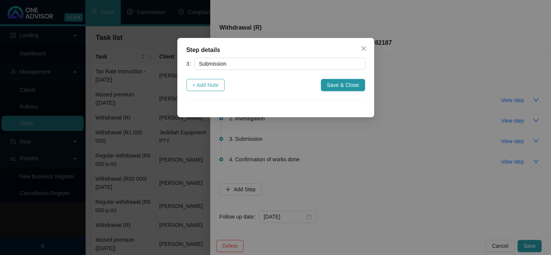
click at [209, 83] on span "+ Add Note" at bounding box center [205, 85] width 27 height 8
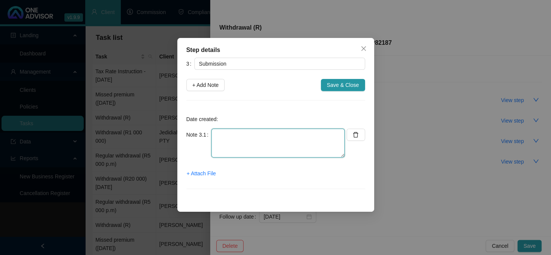
click at [225, 138] on textarea at bounding box center [277, 142] width 133 height 29
type textarea "[DATE] Submitted online:"
click at [284, 241] on div "Step details 3 Submission + Add Note Save & Close Date created: Note 3.1 [DATE]…" at bounding box center [275, 127] width 551 height 255
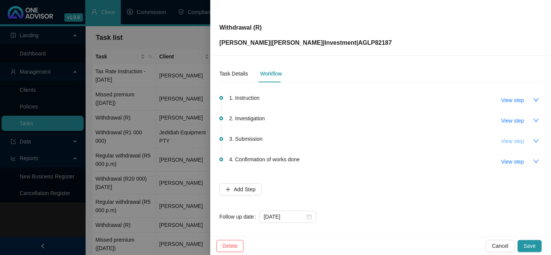
click at [505, 140] on span "View step" at bounding box center [512, 141] width 23 height 8
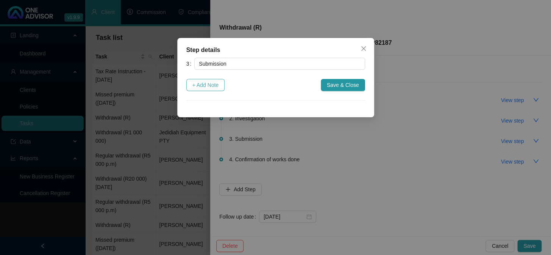
click at [202, 85] on span "+ Add Note" at bounding box center [205, 85] width 27 height 8
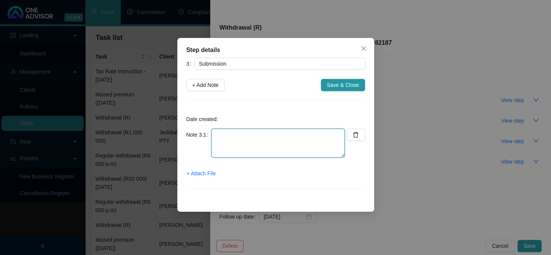
click at [234, 132] on textarea at bounding box center [277, 142] width 133 height 29
click at [291, 133] on textarea "[DATE] Submitted online - lst withdrawal was all rom coronation" at bounding box center [277, 142] width 133 height 29
click at [223, 144] on textarea "[DATE] Submitted online - last withdrawal was all rom coronation" at bounding box center [277, 142] width 133 height 29
click at [277, 143] on textarea "[DATE] Submitted online - last withdrawal was all from coronation" at bounding box center [277, 142] width 133 height 29
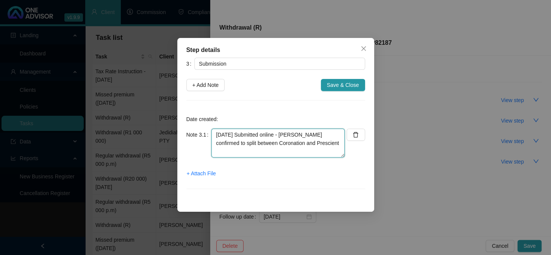
type textarea "[DATE] Submitted online - [PERSON_NAME] confirmed to split between Coronation a…"
click at [200, 172] on span "+ Attach File" at bounding box center [201, 173] width 29 height 8
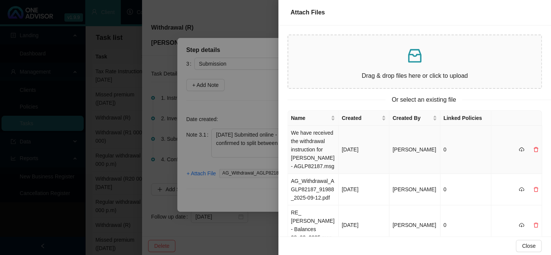
click at [317, 143] on td "We have received the withdrawal instruction for [PERSON_NAME] - AGLP82187.msg" at bounding box center [313, 149] width 51 height 48
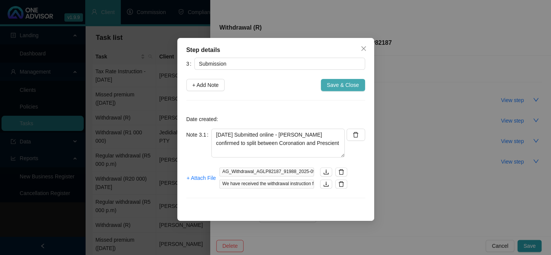
click at [352, 86] on span "Save & Close" at bounding box center [343, 85] width 32 height 8
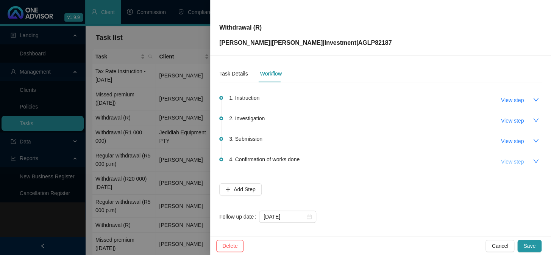
click at [503, 160] on span "View step" at bounding box center [512, 161] width 23 height 8
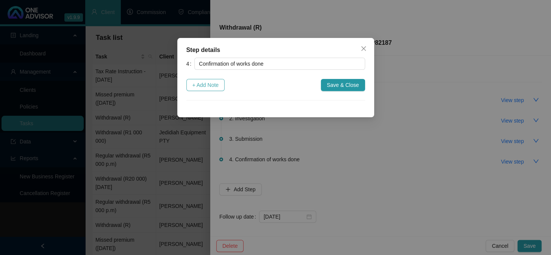
click at [205, 85] on span "+ Add Note" at bounding box center [205, 85] width 27 height 8
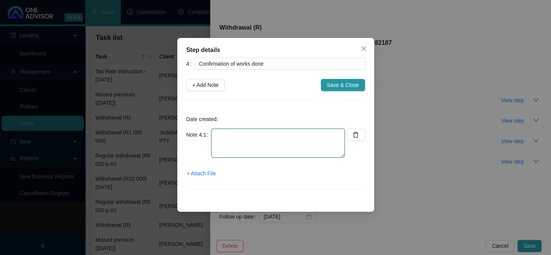
click at [228, 135] on textarea at bounding box center [277, 142] width 133 height 29
type textarea "[DATE] Confirmation emailed to [PERSON_NAME]:"
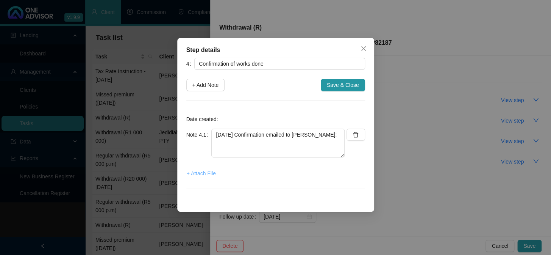
click at [207, 174] on span "+ Attach File" at bounding box center [201, 173] width 29 height 8
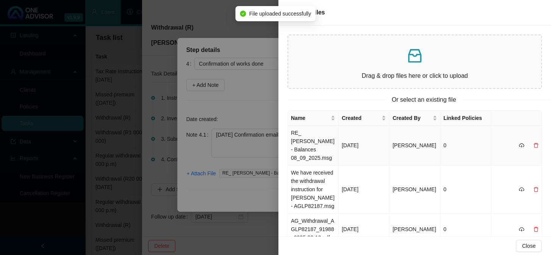
click at [311, 139] on td "RE_ [PERSON_NAME] - Balances 08_09_2025.msg" at bounding box center [313, 145] width 51 height 40
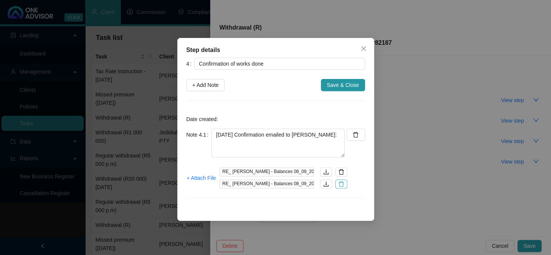
click at [338, 185] on icon "delete" at bounding box center [341, 184] width 6 height 6
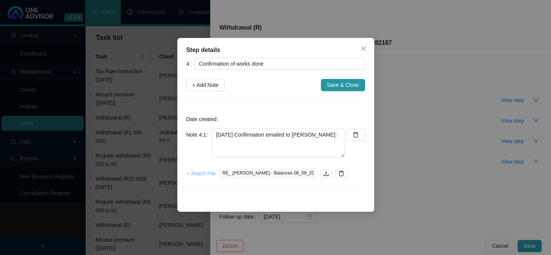
click at [203, 173] on span "+ Attach File" at bounding box center [201, 173] width 29 height 8
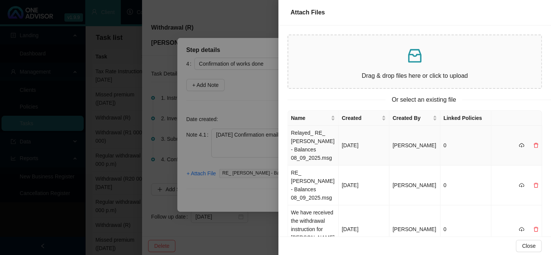
click at [311, 138] on td "Relayed_ RE_ [PERSON_NAME] - Balances 08_09_2025.msg" at bounding box center [313, 145] width 51 height 40
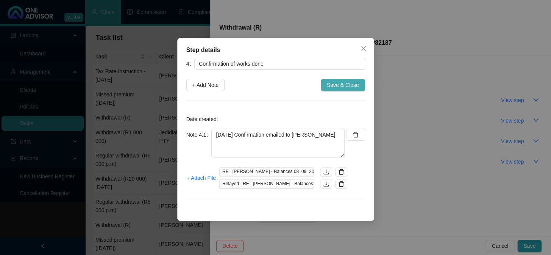
click at [338, 84] on span "Save & Close" at bounding box center [343, 85] width 32 height 8
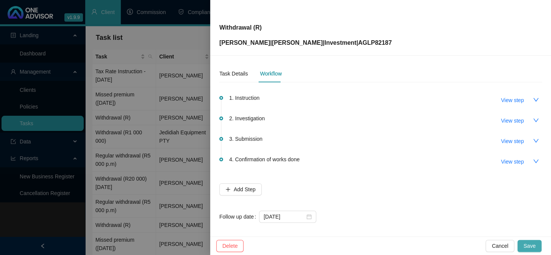
click at [526, 241] on span "Save" at bounding box center [529, 245] width 12 height 8
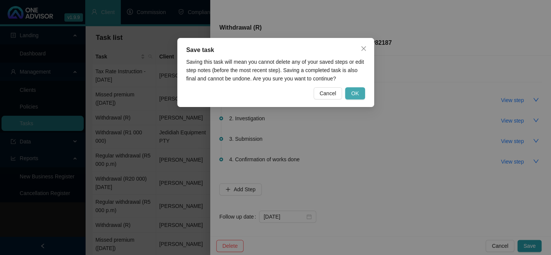
click at [351, 92] on button "OK" at bounding box center [355, 93] width 20 height 12
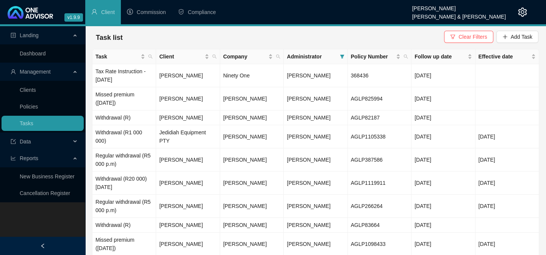
click at [19, 220] on div "Landing Dashboard Management Clients Policies Tasks Data Reports New Business R…" at bounding box center [42, 153] width 85 height 255
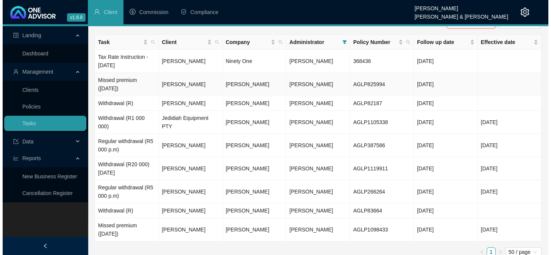
scroll to position [22, 0]
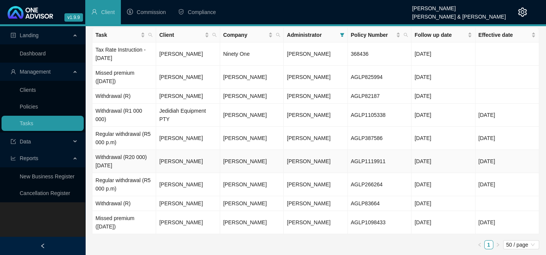
click at [116, 157] on td "Withdrawal (R20 000) [DATE]" at bounding box center [124, 161] width 64 height 23
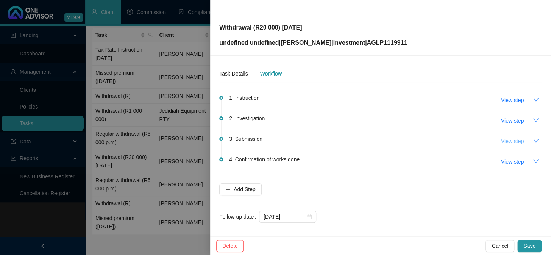
click at [502, 142] on span "View step" at bounding box center [512, 141] width 23 height 8
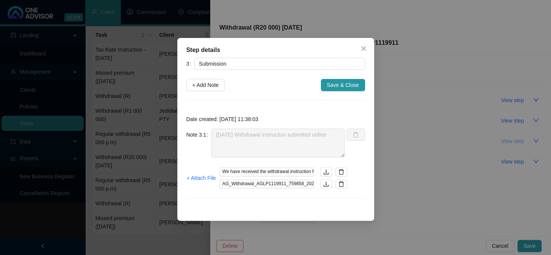
click at [502, 142] on div "Step details 3 Submission + Add Note Save & Close Date created: [DATE] 11:38:03…" at bounding box center [275, 127] width 551 height 255
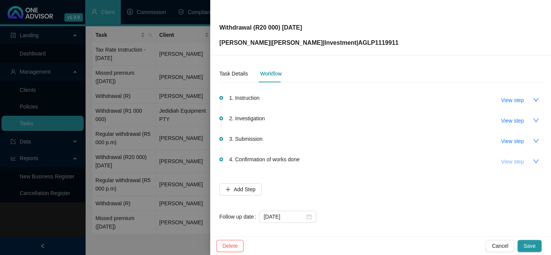
click at [504, 162] on span "View step" at bounding box center [512, 161] width 23 height 8
type input "Confirmation of works done"
type textarea "[DATE] Confirmation emailed to client"
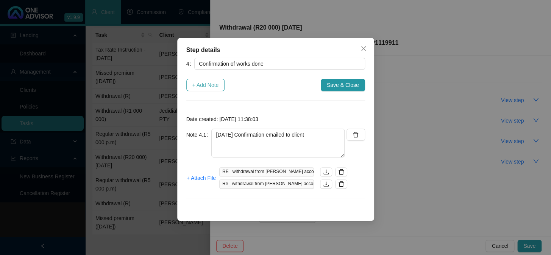
click at [205, 84] on span "+ Add Note" at bounding box center [205, 85] width 27 height 8
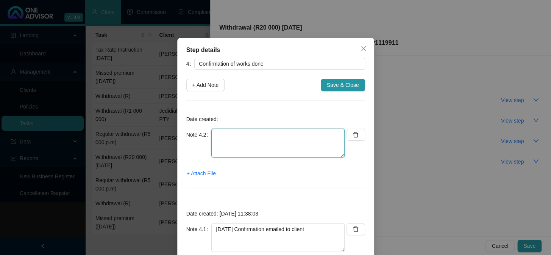
click at [253, 134] on textarea at bounding box center [277, 142] width 133 height 29
type textarea "[DATE] Completed"
click at [195, 173] on span "+ Attach File" at bounding box center [201, 173] width 29 height 8
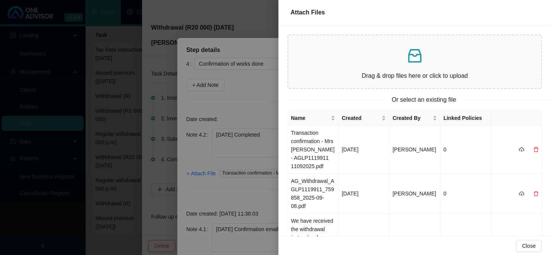
click at [249, 98] on div at bounding box center [275, 127] width 551 height 255
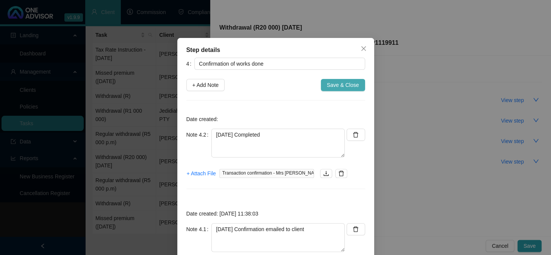
click at [333, 83] on span "Save & Close" at bounding box center [343, 85] width 32 height 8
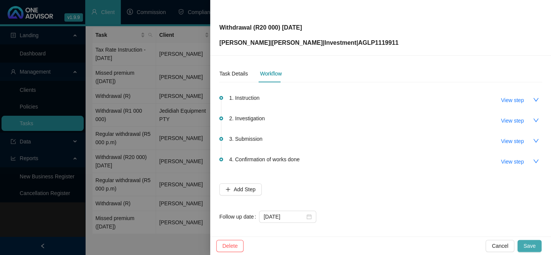
click at [524, 244] on button "Save" at bounding box center [529, 245] width 24 height 12
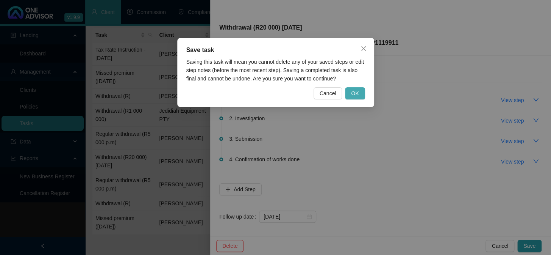
click at [357, 91] on span "OK" at bounding box center [355, 93] width 8 height 8
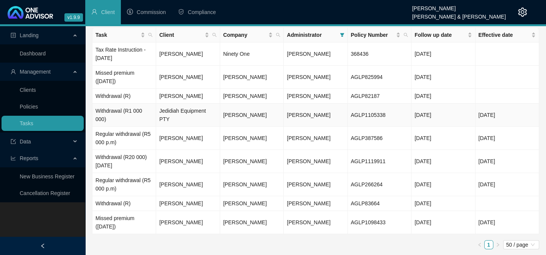
click at [187, 119] on td "Jedidiah Equipment PTY" at bounding box center [188, 114] width 64 height 23
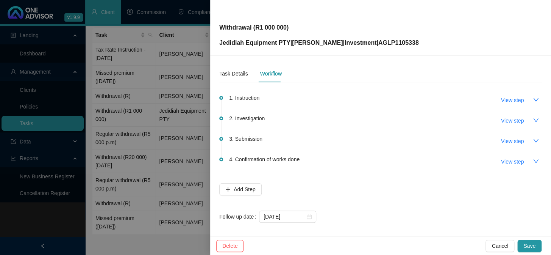
click at [260, 158] on span "4. Confirmation of works done" at bounding box center [264, 159] width 70 height 8
click at [501, 159] on span "View step" at bounding box center [512, 161] width 23 height 8
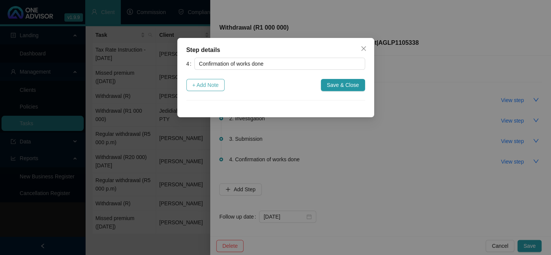
click at [212, 86] on span "+ Add Note" at bounding box center [205, 85] width 27 height 8
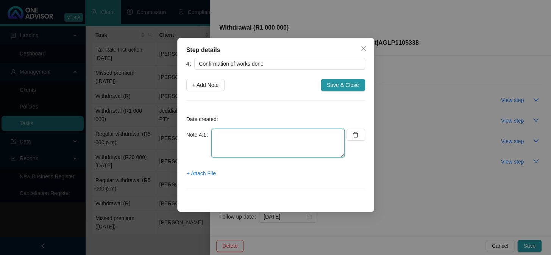
click at [264, 152] on textarea at bounding box center [277, 142] width 133 height 29
type textarea "[DATE] Completed"
click at [209, 170] on span "+ Attach File" at bounding box center [201, 173] width 29 height 8
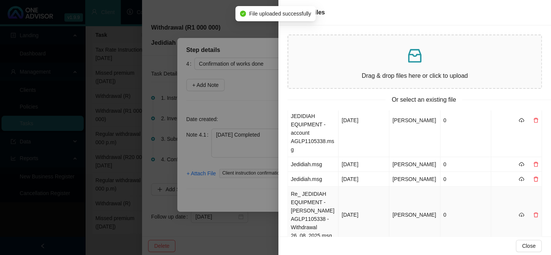
scroll to position [0, 0]
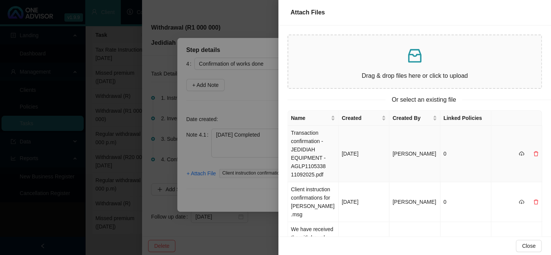
click at [306, 141] on td "Transaction confirmation - JEDIDIAH EQUIPMENT - AGLP1105338 11092025.pdf" at bounding box center [313, 153] width 51 height 56
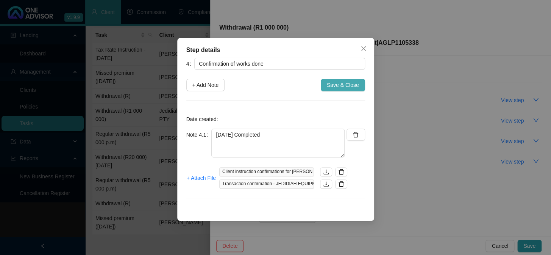
click at [348, 83] on span "Save & Close" at bounding box center [343, 85] width 32 height 8
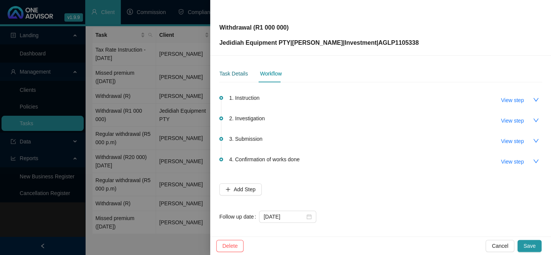
click at [236, 76] on div "Task Details" at bounding box center [233, 73] width 28 height 8
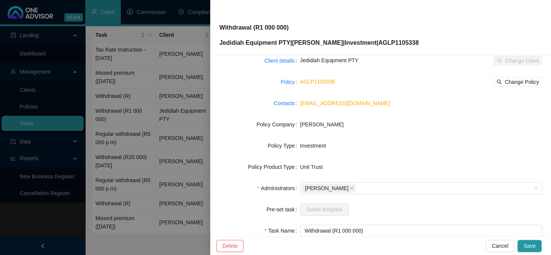
scroll to position [116, 0]
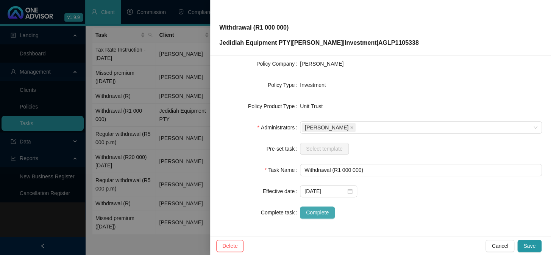
click at [316, 212] on span "Complete" at bounding box center [317, 212] width 23 height 8
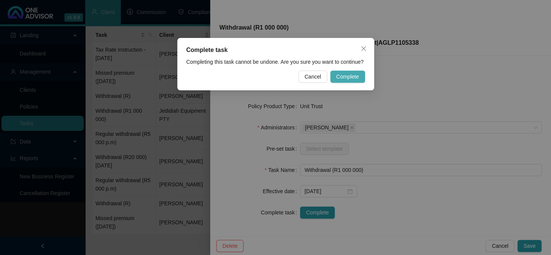
click at [347, 76] on span "Complete" at bounding box center [347, 76] width 23 height 8
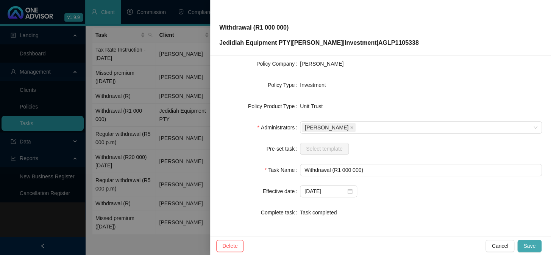
click at [529, 248] on span "Save" at bounding box center [529, 245] width 12 height 8
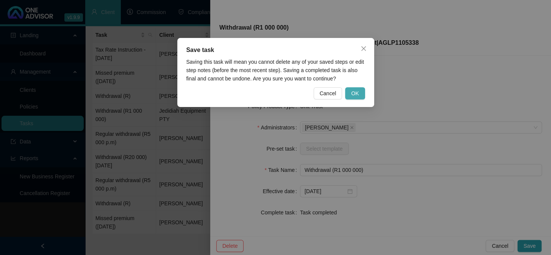
click at [357, 89] on span "OK" at bounding box center [355, 93] width 8 height 8
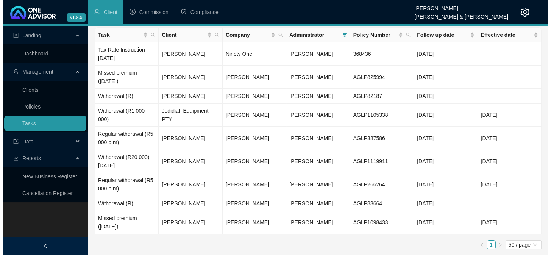
scroll to position [7, 0]
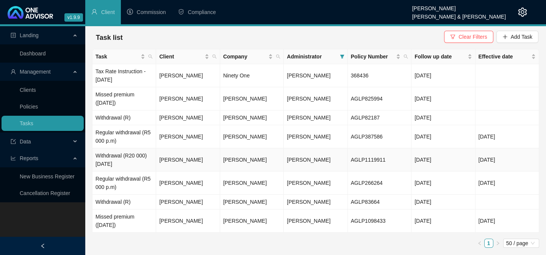
click at [170, 161] on td "[PERSON_NAME]" at bounding box center [188, 159] width 64 height 23
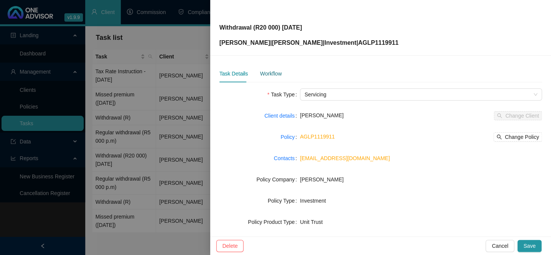
click at [273, 73] on div "Workflow" at bounding box center [271, 73] width 22 height 8
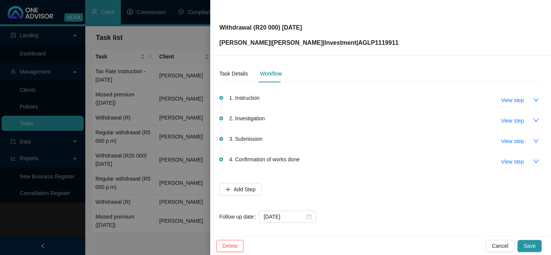
click at [247, 158] on span "4. Confirmation of works done" at bounding box center [264, 159] width 70 height 8
click at [501, 162] on span "View step" at bounding box center [512, 161] width 23 height 8
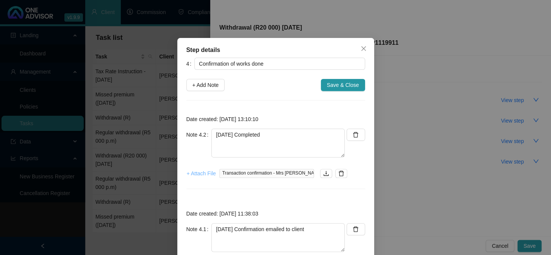
click at [206, 171] on span "+ Attach File" at bounding box center [201, 173] width 29 height 8
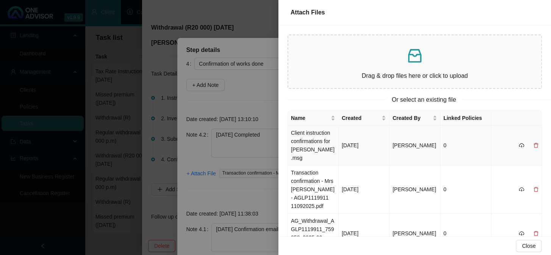
click at [317, 140] on td "Client instruction confirmations for [PERSON_NAME].msg" at bounding box center [313, 145] width 51 height 40
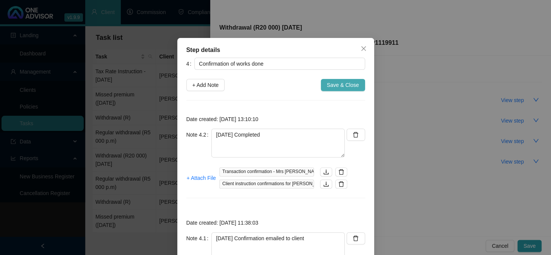
click at [335, 85] on span "Save & Close" at bounding box center [343, 85] width 32 height 8
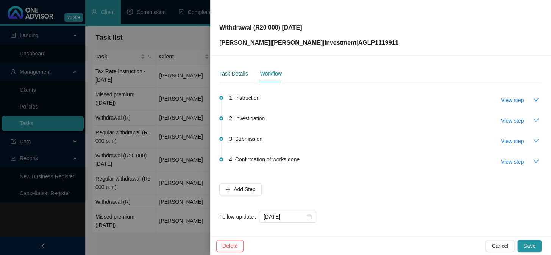
click at [237, 72] on div "Task Details" at bounding box center [233, 73] width 28 height 8
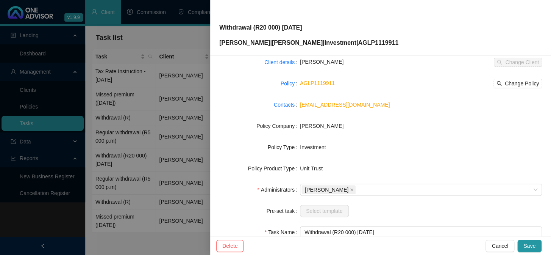
scroll to position [116, 0]
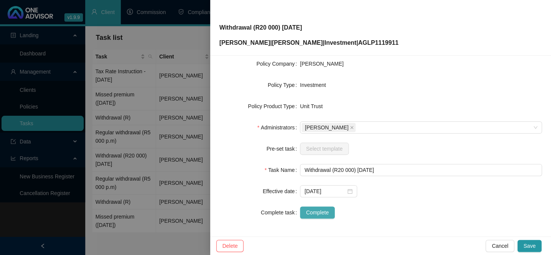
click at [317, 215] on span "Complete" at bounding box center [317, 212] width 23 height 8
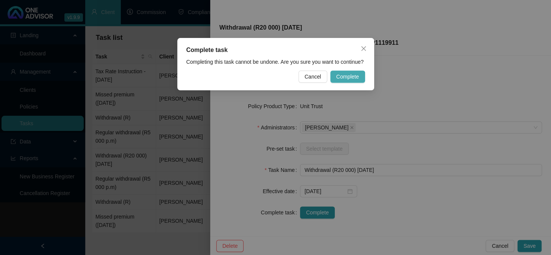
click at [341, 75] on span "Complete" at bounding box center [347, 76] width 23 height 8
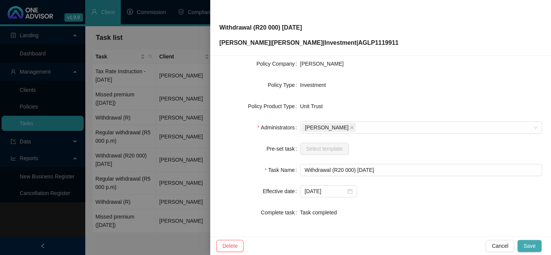
click at [522, 243] on button "Save" at bounding box center [529, 245] width 24 height 12
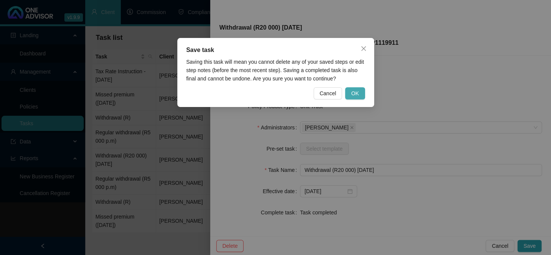
click at [354, 92] on span "OK" at bounding box center [355, 93] width 8 height 8
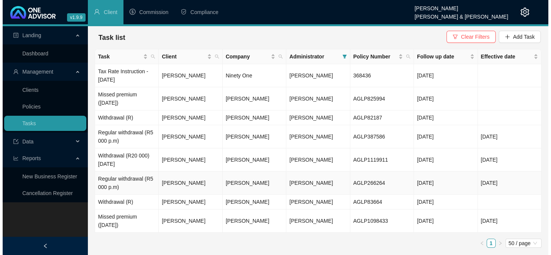
scroll to position [0, 0]
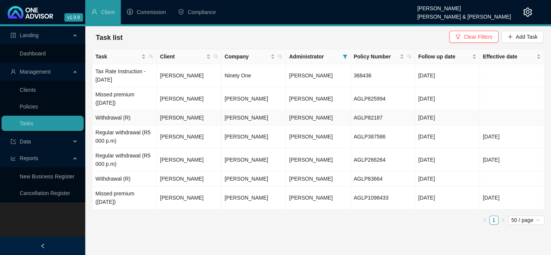
click at [180, 116] on td "[PERSON_NAME]" at bounding box center [189, 117] width 64 height 15
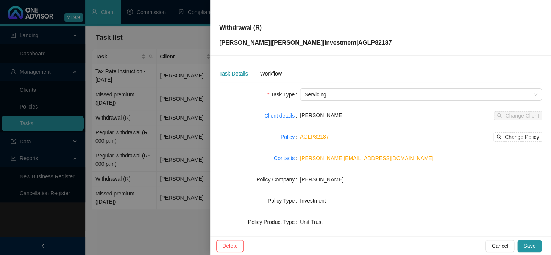
click at [231, 72] on div "Task Details" at bounding box center [233, 73] width 28 height 8
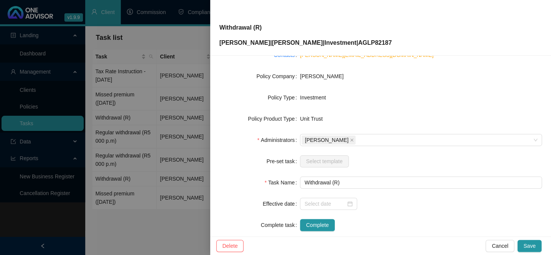
scroll to position [116, 0]
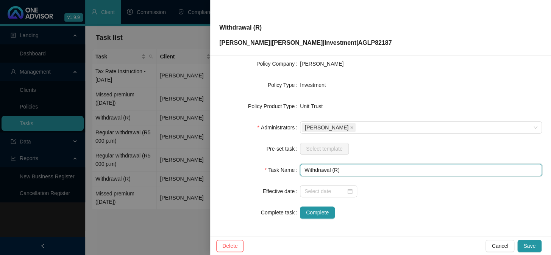
click at [335, 167] on input "Withdrawal (R)" at bounding box center [421, 170] width 242 height 12
type input "Withdrawal (R20,000)"
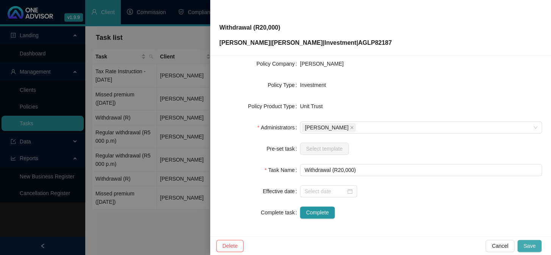
click at [529, 242] on span "Save" at bounding box center [529, 245] width 12 height 8
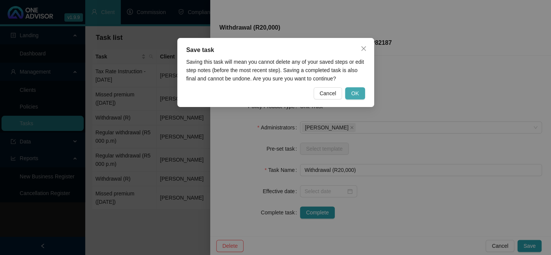
click at [351, 91] on button "OK" at bounding box center [355, 93] width 20 height 12
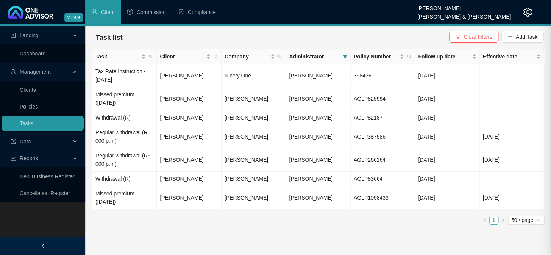
scroll to position [106, 0]
click at [111, 186] on td "Withdrawal (R)" at bounding box center [124, 178] width 64 height 15
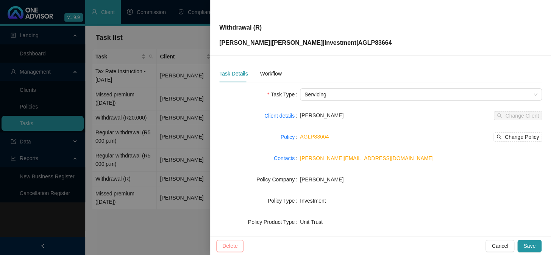
click at [227, 243] on span "Delete" at bounding box center [229, 245] width 15 height 8
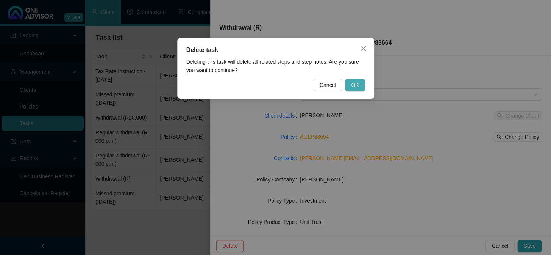
click at [356, 86] on span "OK" at bounding box center [355, 85] width 8 height 8
